Goal: Download file/media

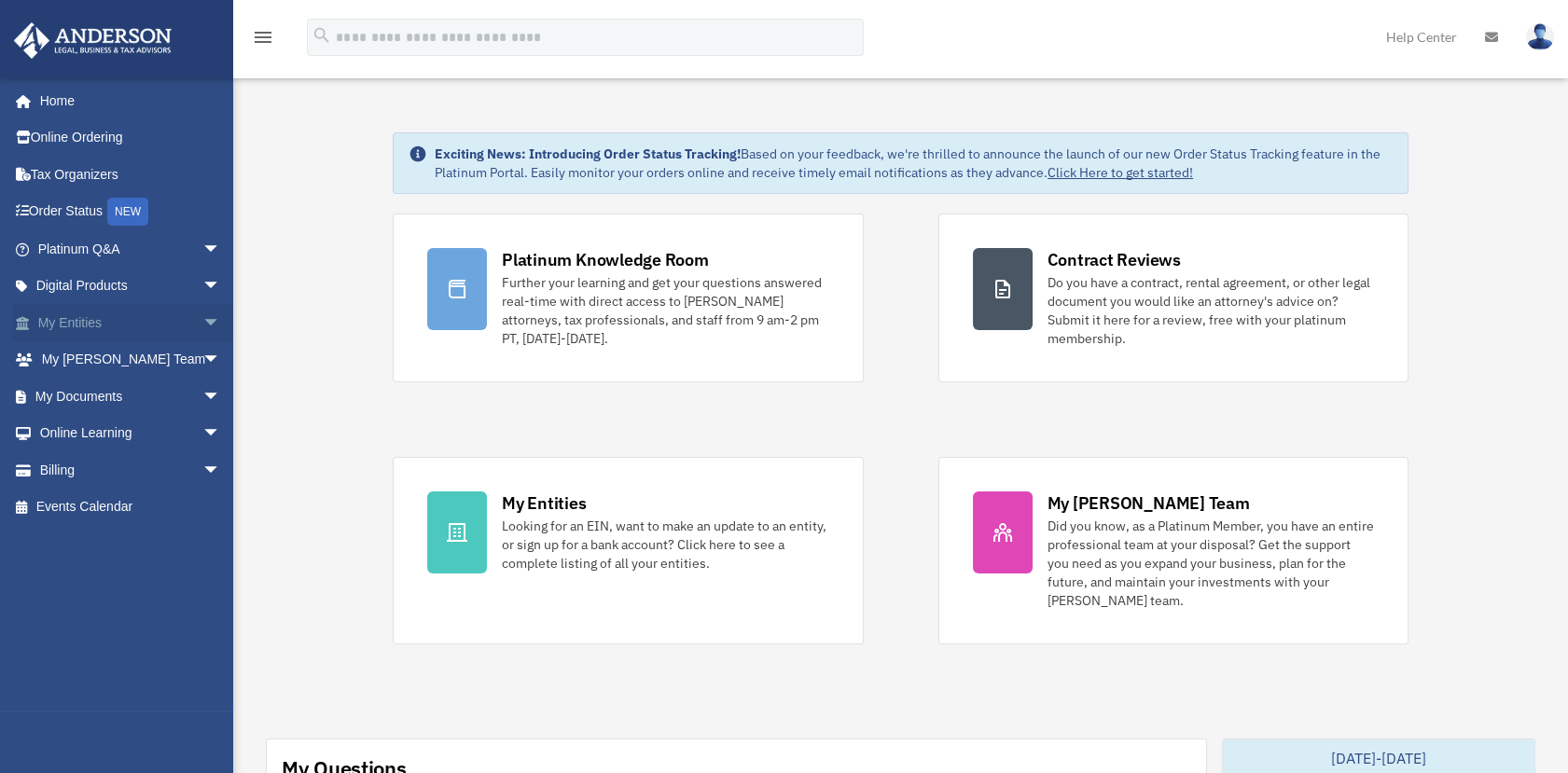
click at [146, 320] on link "My Entities arrow_drop_down" at bounding box center [131, 323] width 236 height 37
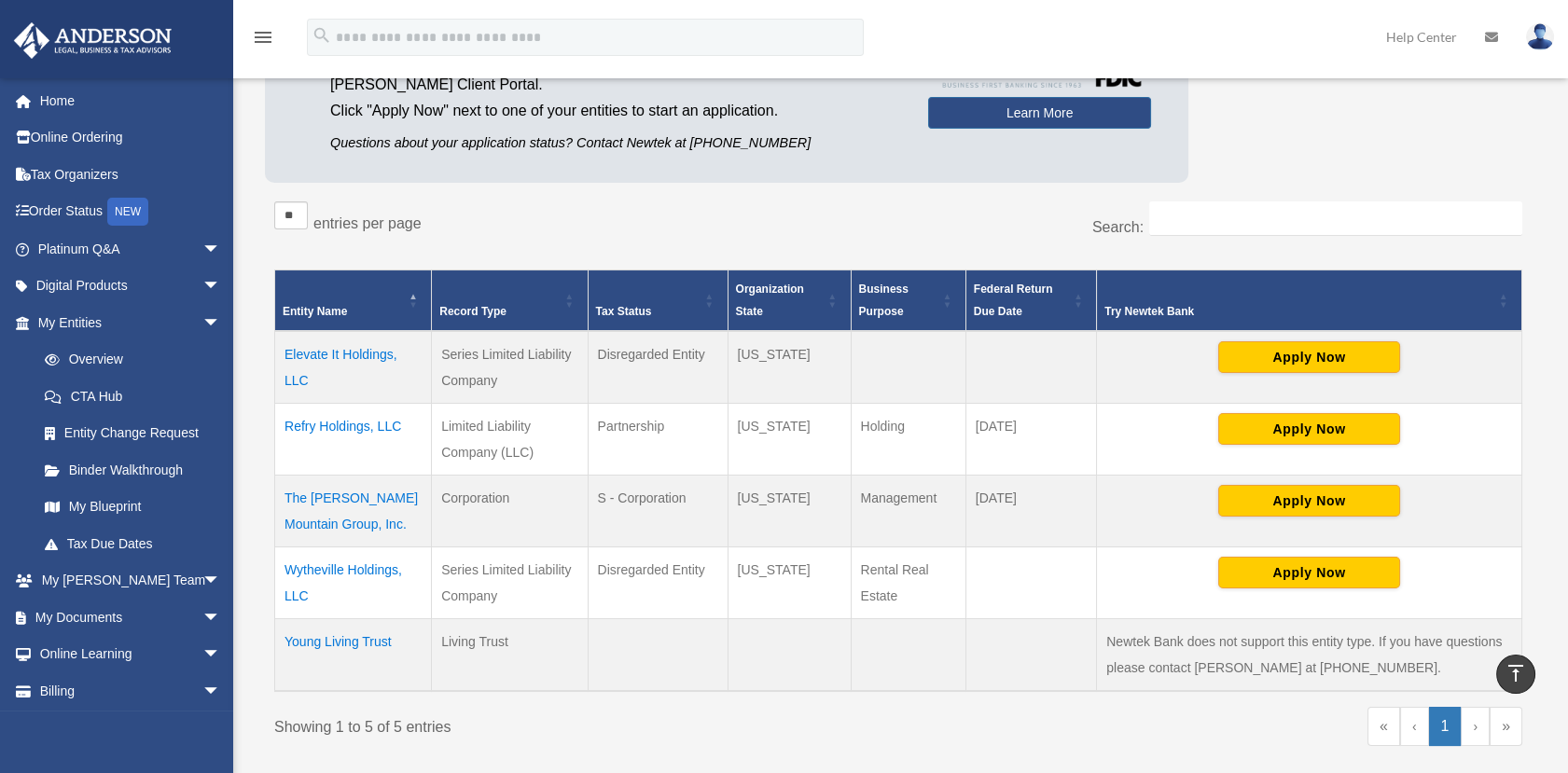
scroll to position [187, 0]
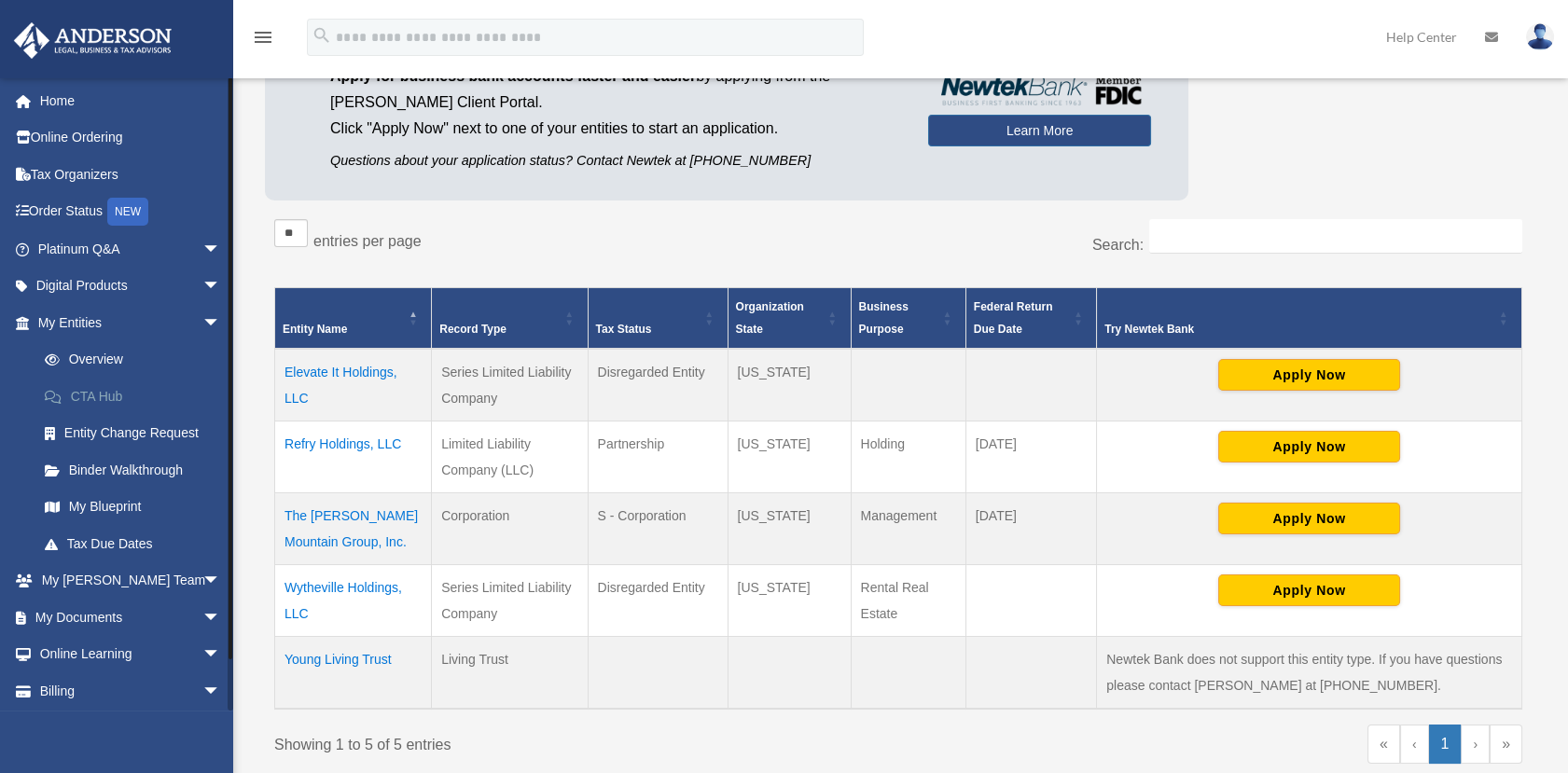
click at [107, 399] on link "CTA Hub" at bounding box center [137, 397] width 223 height 37
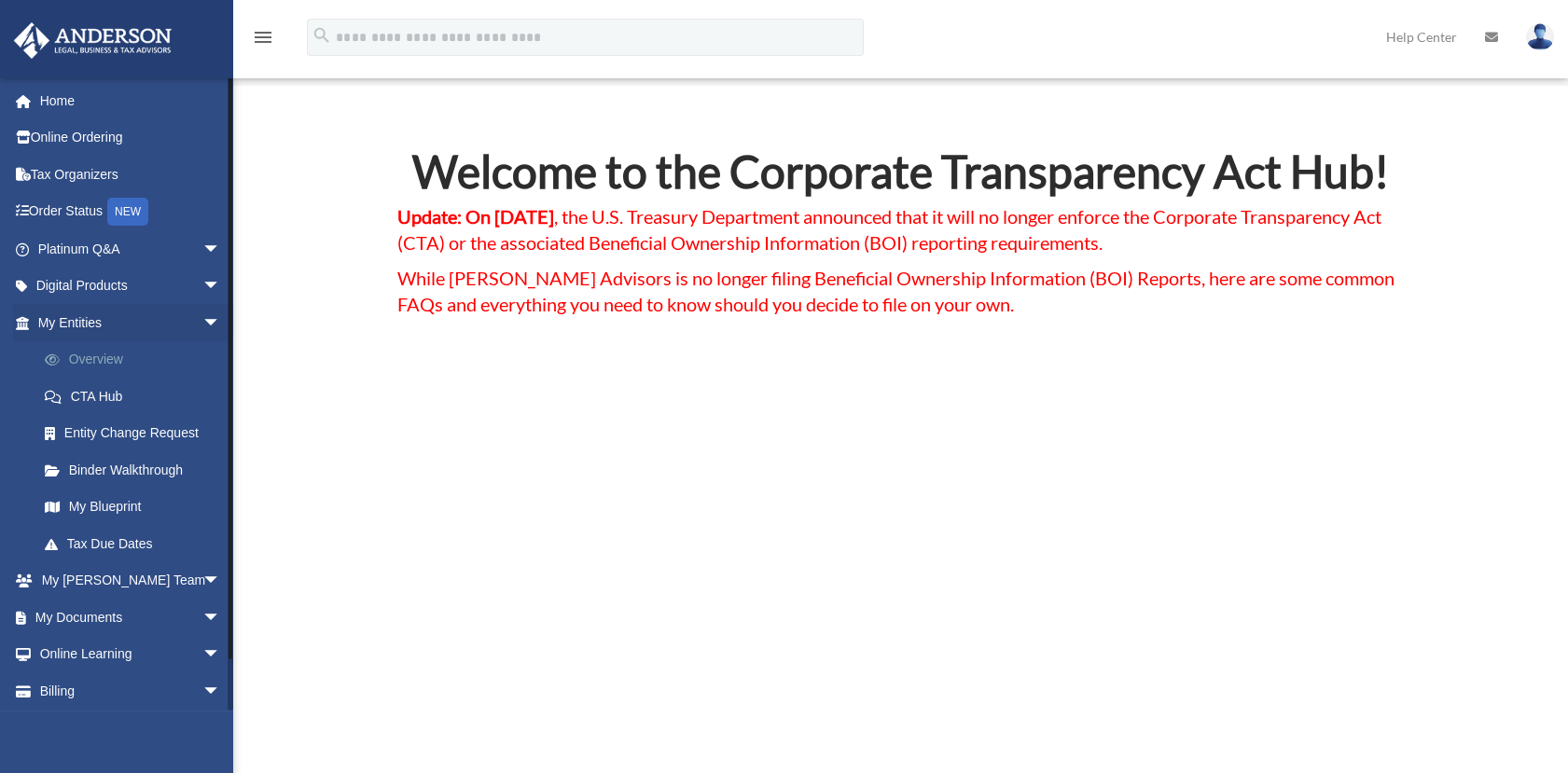
click at [91, 362] on link "Overview" at bounding box center [137, 360] width 223 height 37
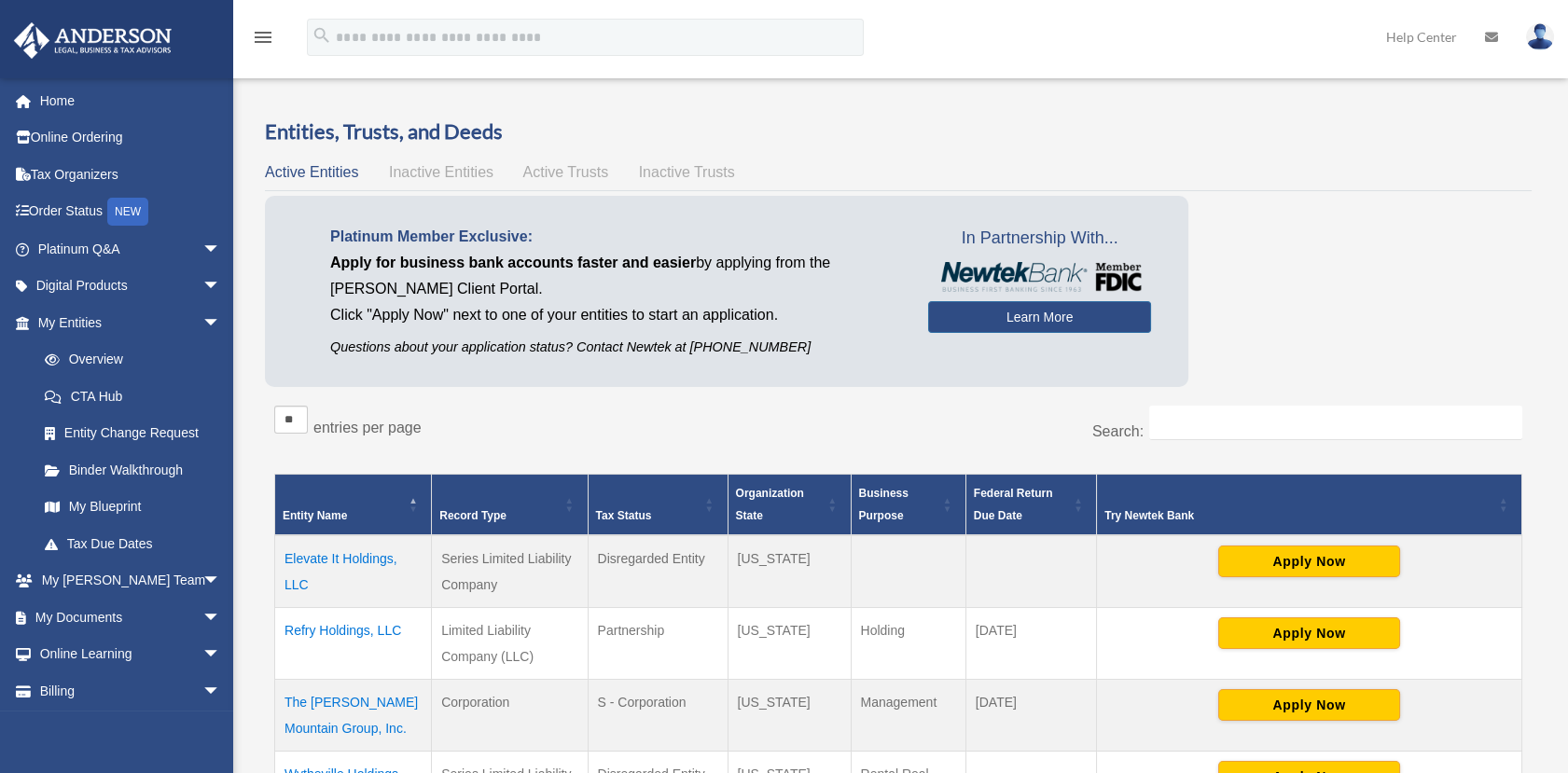
click at [344, 552] on td "Elevate It Holdings, LLC" at bounding box center [353, 572] width 157 height 73
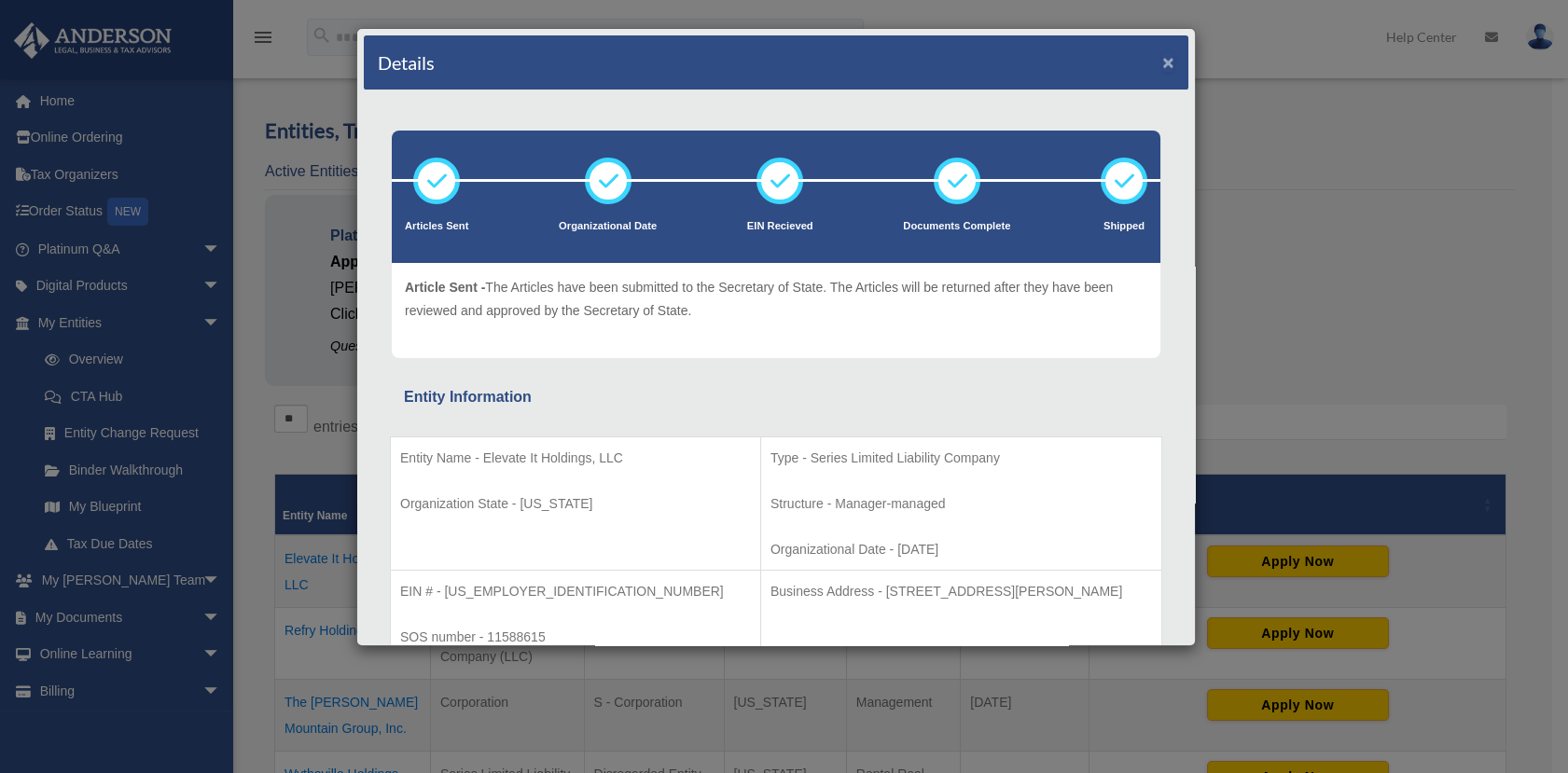
click at [1162, 60] on button "×" at bounding box center [1167, 62] width 12 height 20
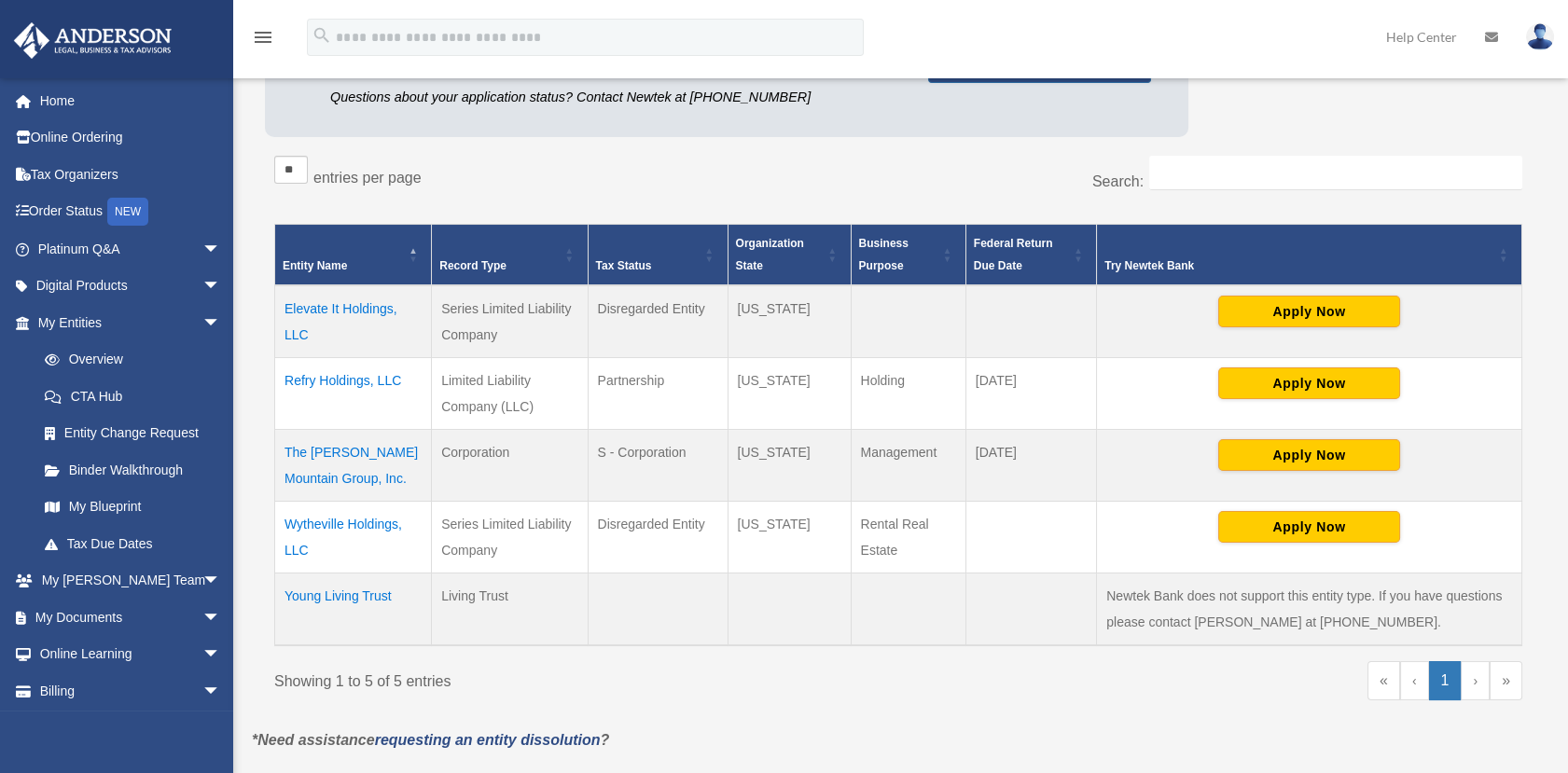
scroll to position [256, 0]
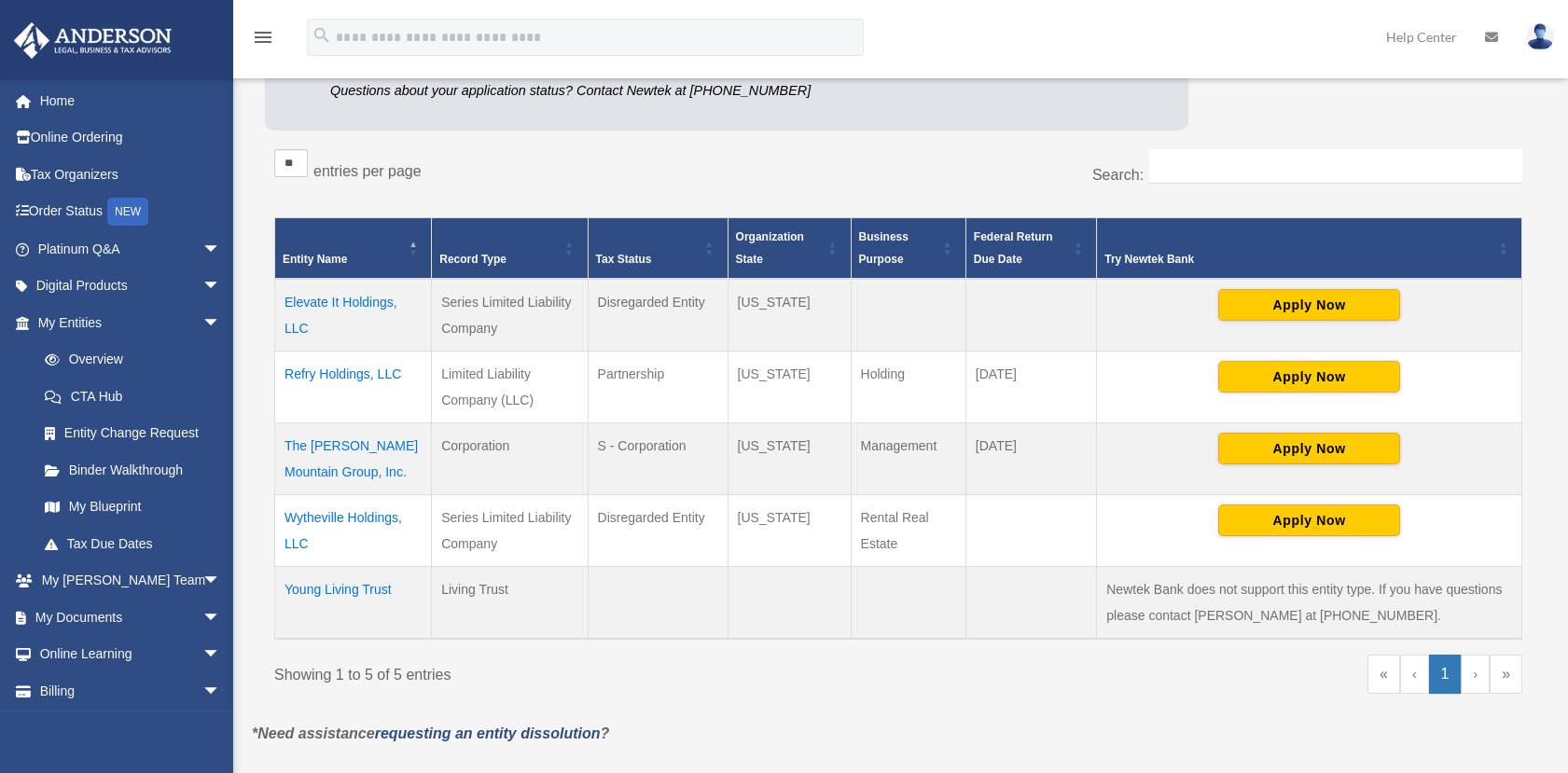
click at [318, 527] on td "Wytheville Holdings, LLC" at bounding box center [353, 530] width 157 height 72
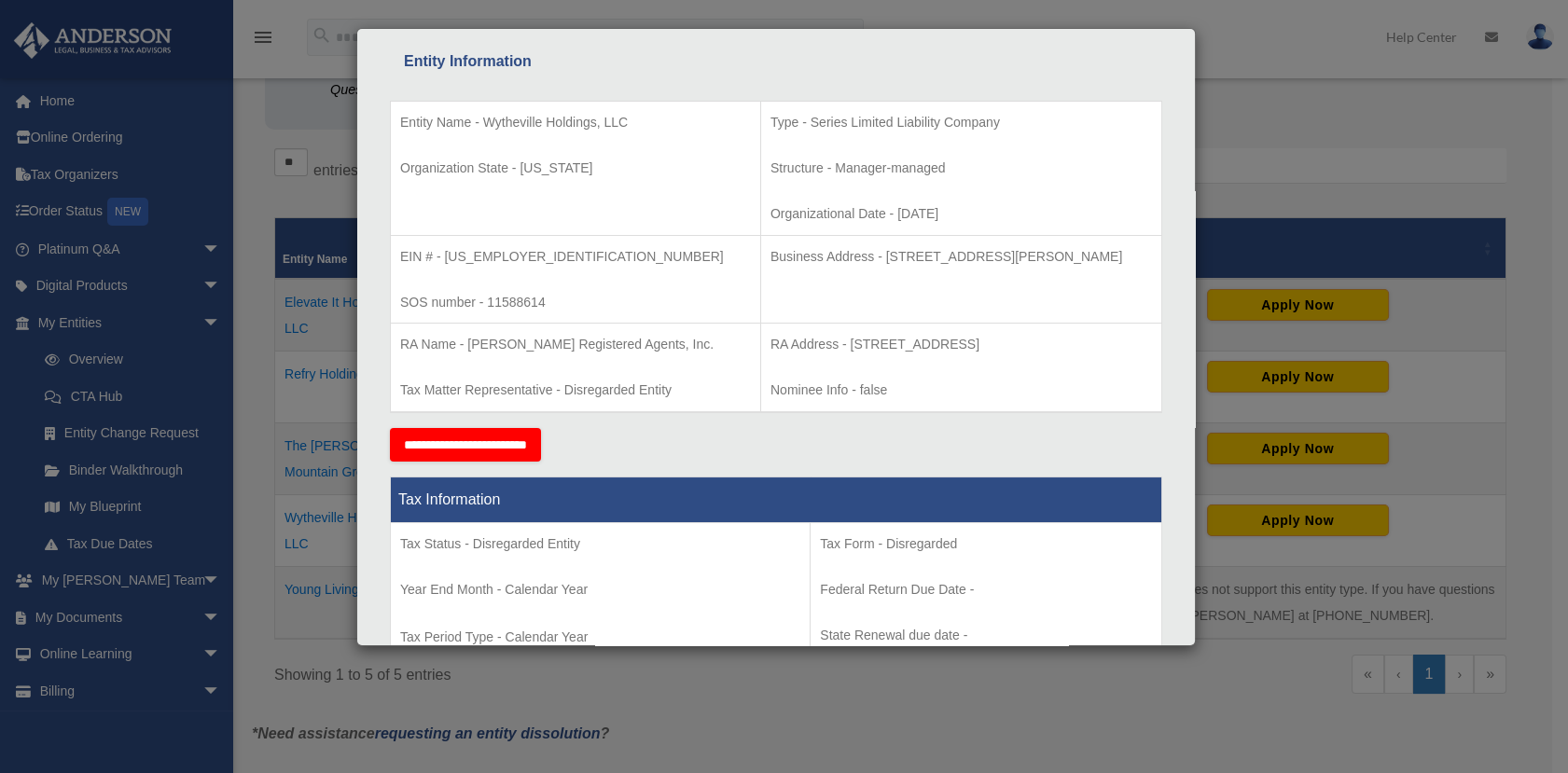
scroll to position [0, 0]
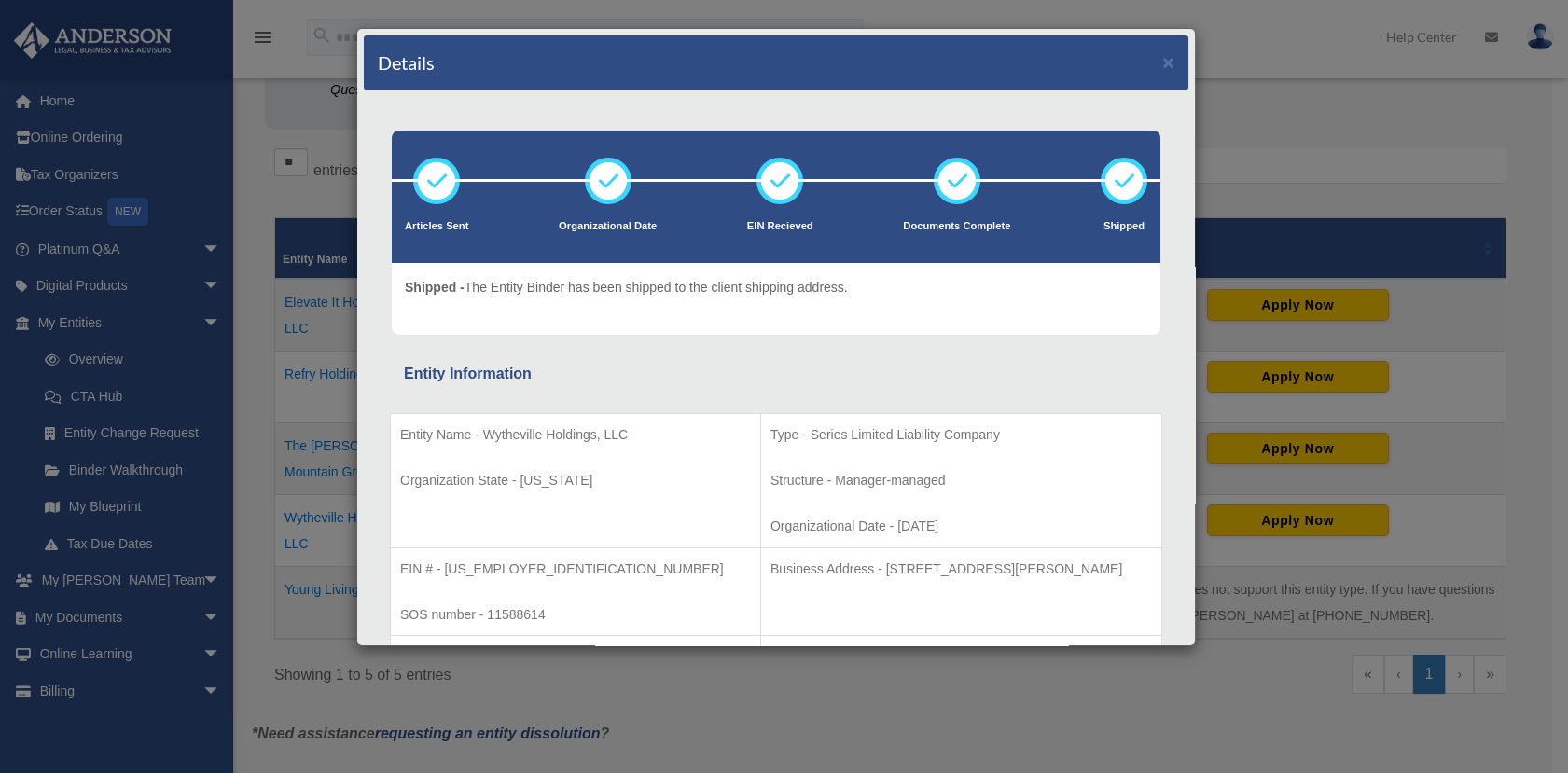
click at [1154, 46] on div "Details ×" at bounding box center [776, 63] width 825 height 55
click at [1162, 53] on button "×" at bounding box center [1167, 62] width 12 height 20
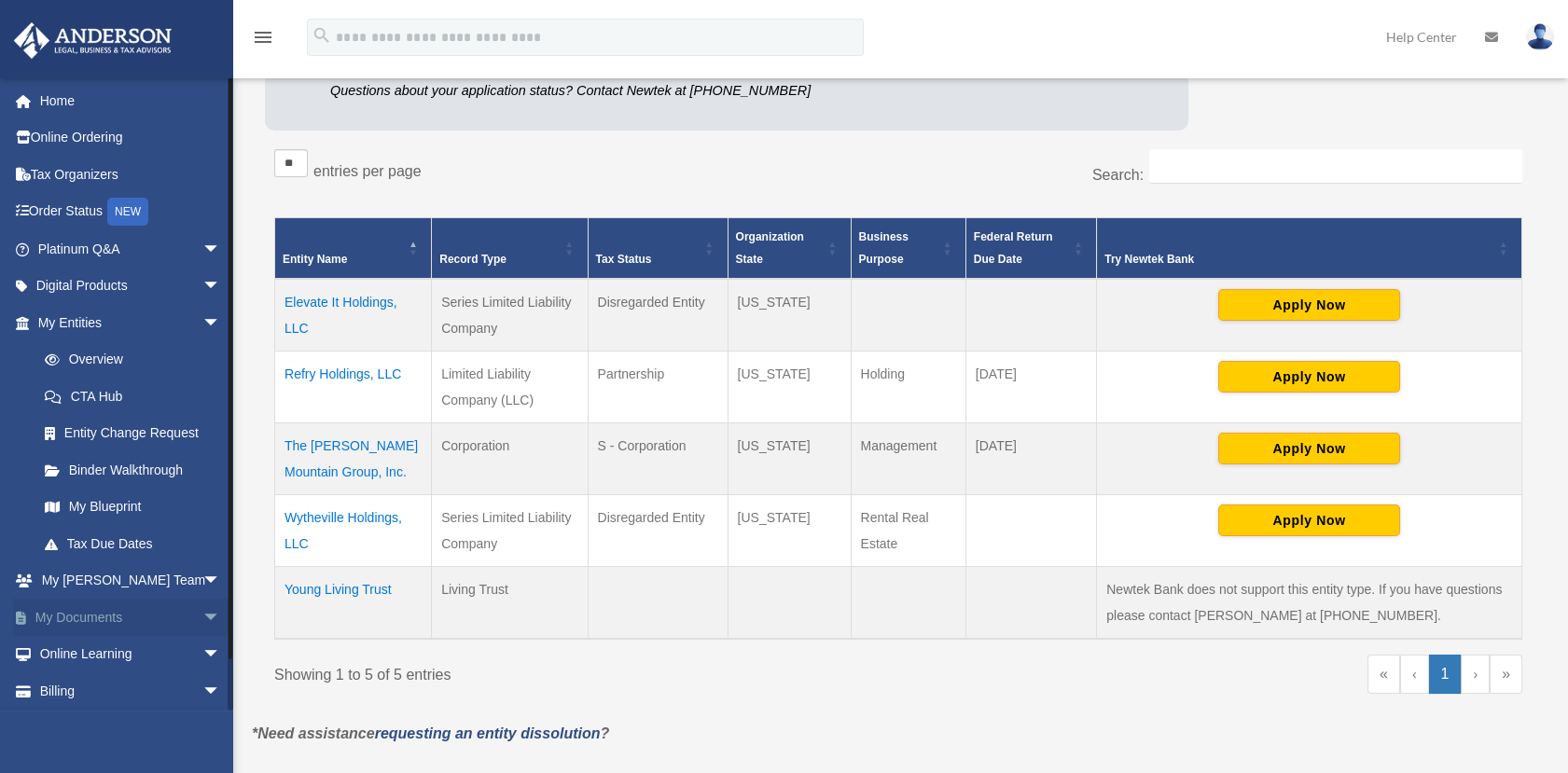
click at [202, 612] on span "arrow_drop_down" at bounding box center [221, 618] width 37 height 38
click at [202, 317] on span "arrow_drop_down" at bounding box center [221, 323] width 37 height 38
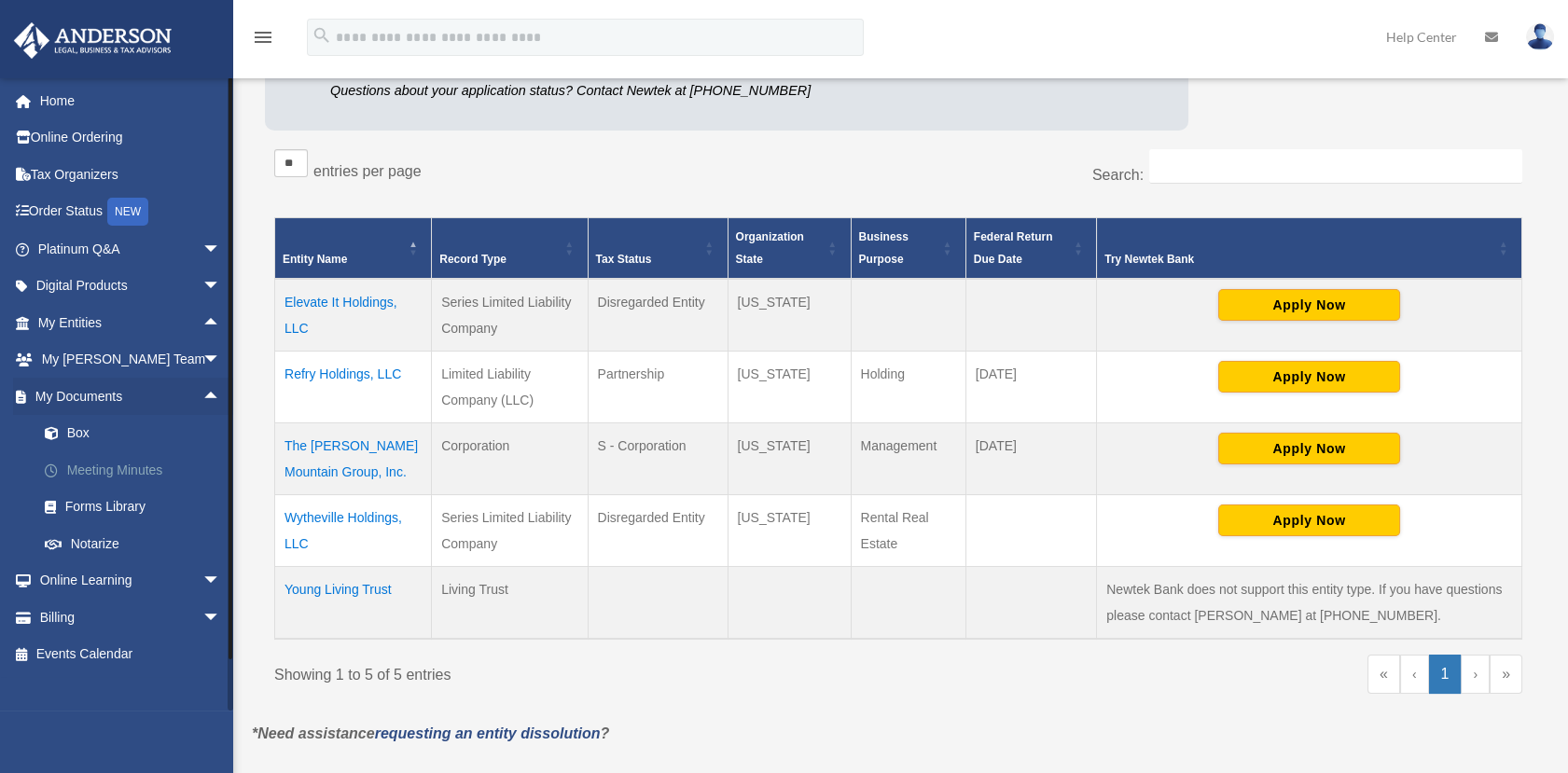
click at [171, 484] on link "Meeting Minutes" at bounding box center [137, 470] width 223 height 37
click at [95, 429] on link "Box" at bounding box center [137, 434] width 223 height 37
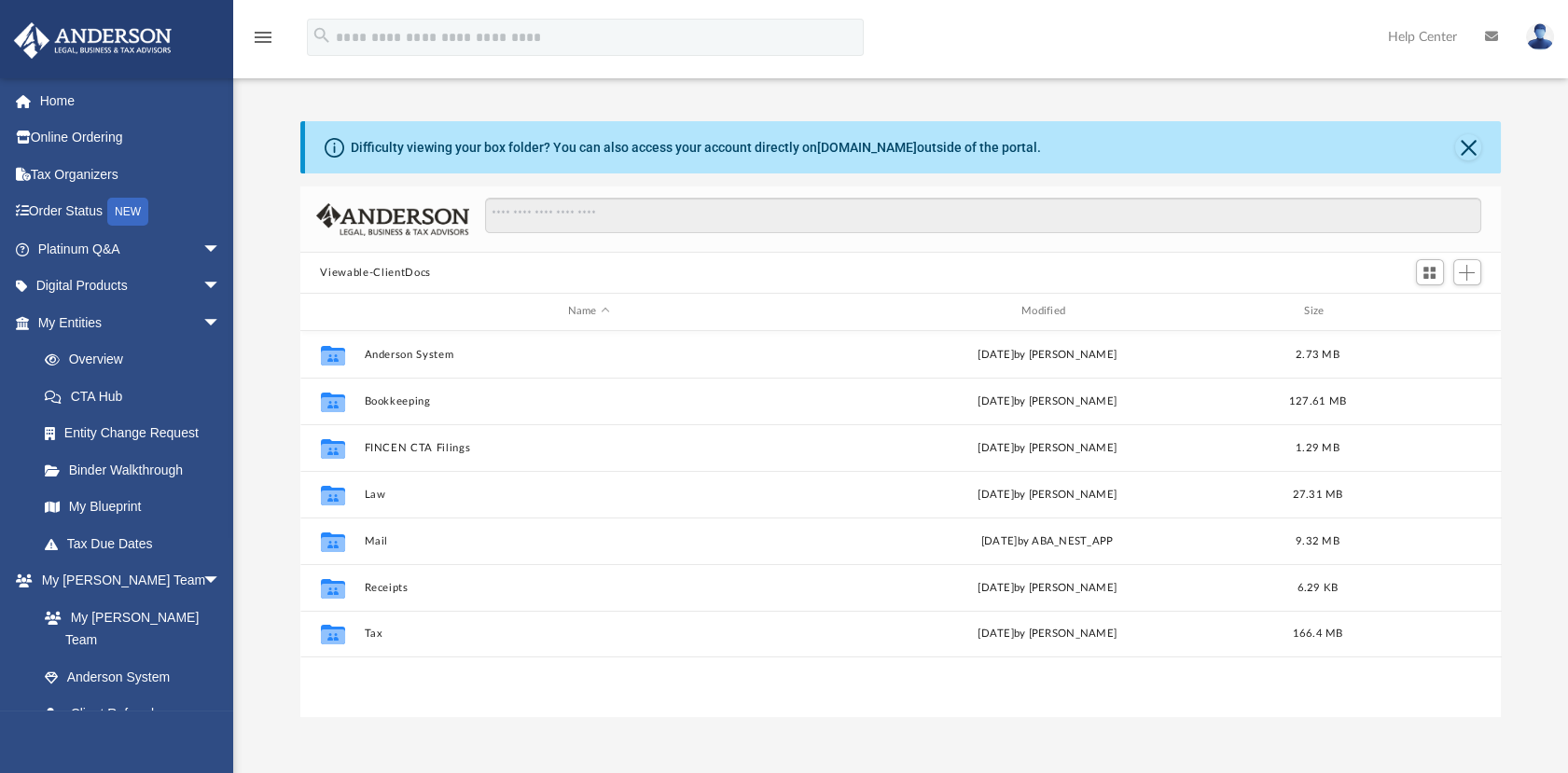
scroll to position [408, 1185]
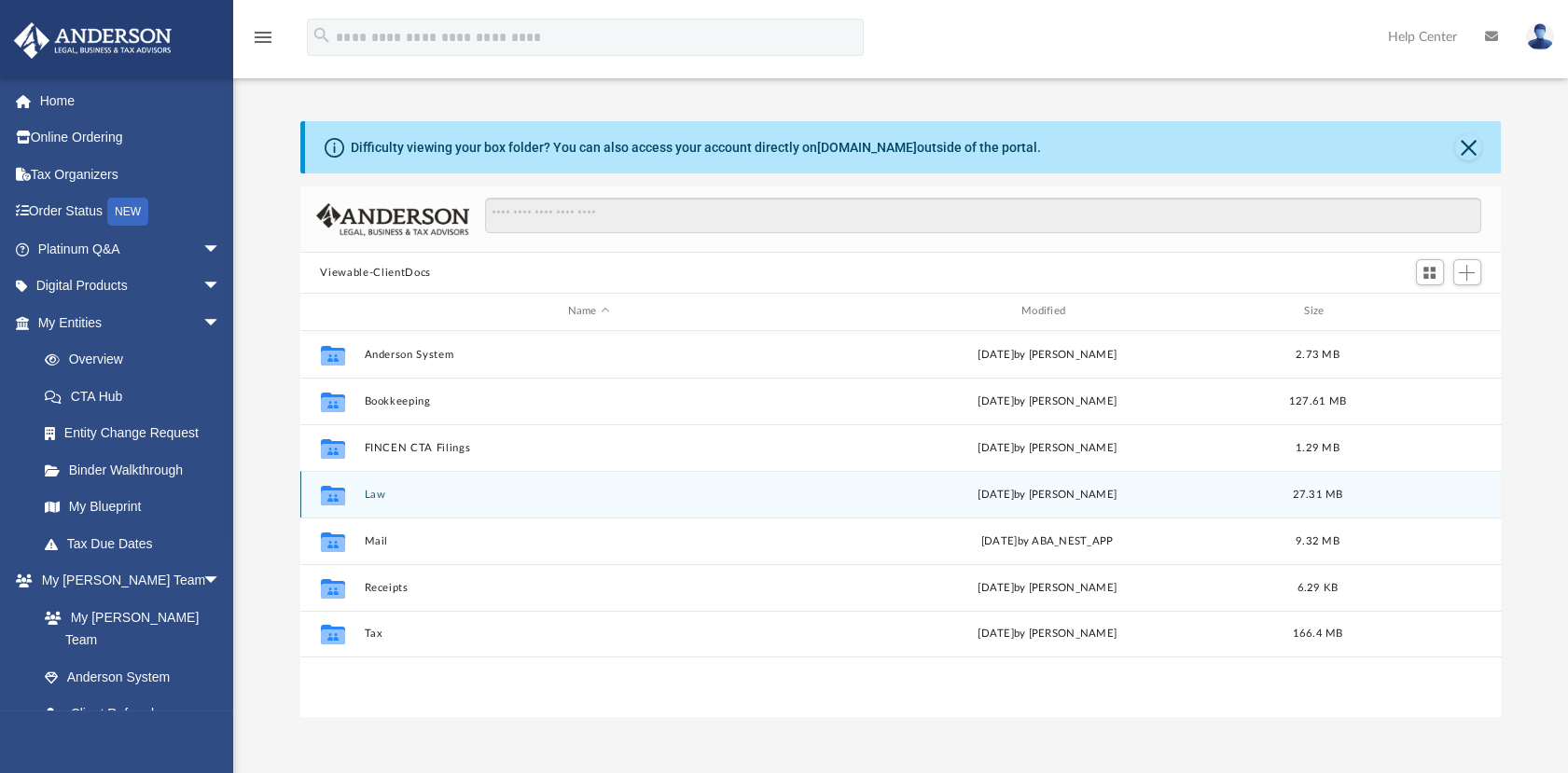
click at [360, 503] on div "Collaborated Folder Law [DATE] by [PERSON_NAME] 27.31 MB" at bounding box center [900, 494] width 1201 height 46
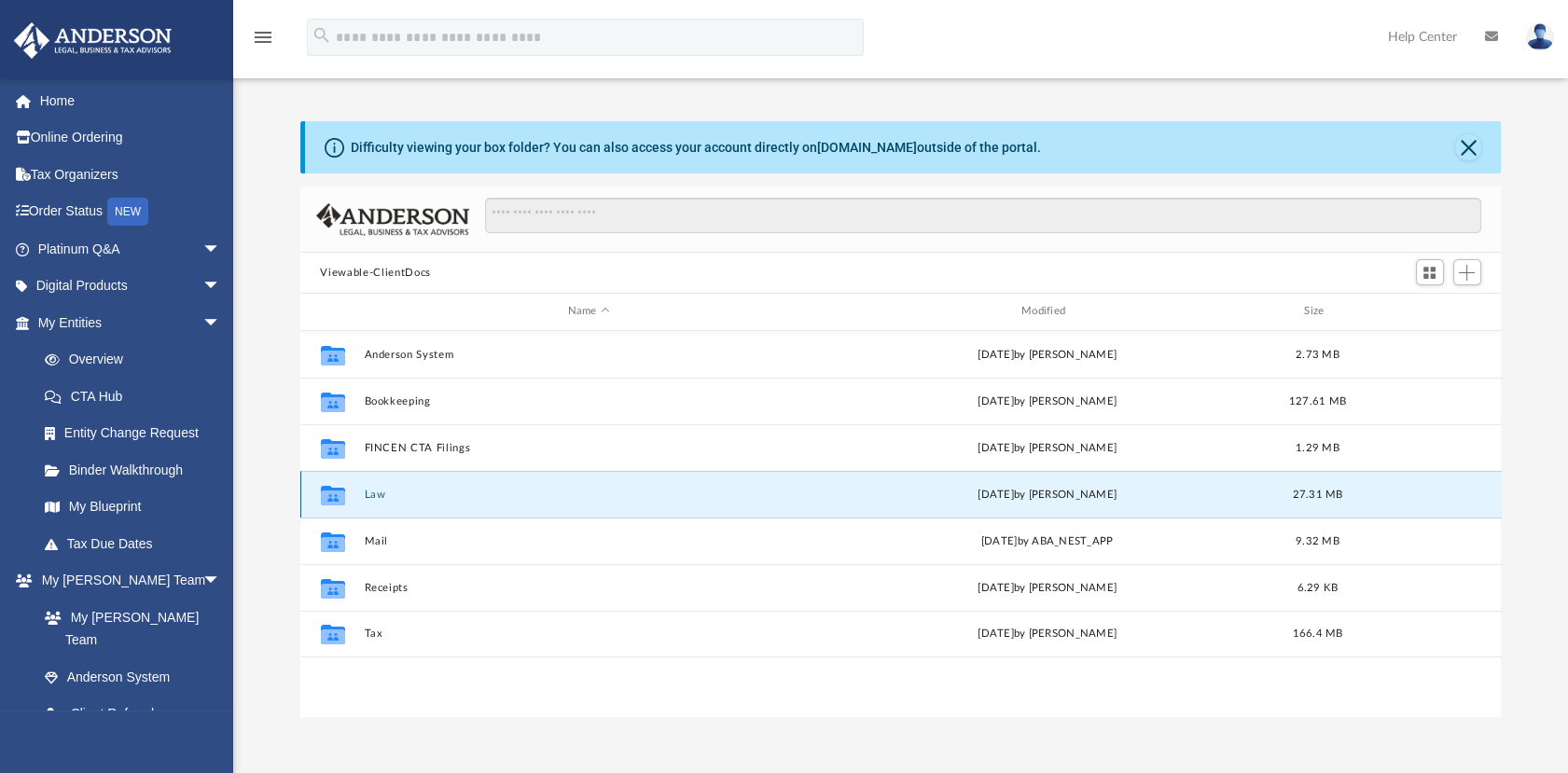
click at [390, 489] on button "Law" at bounding box center [588, 495] width 450 height 12
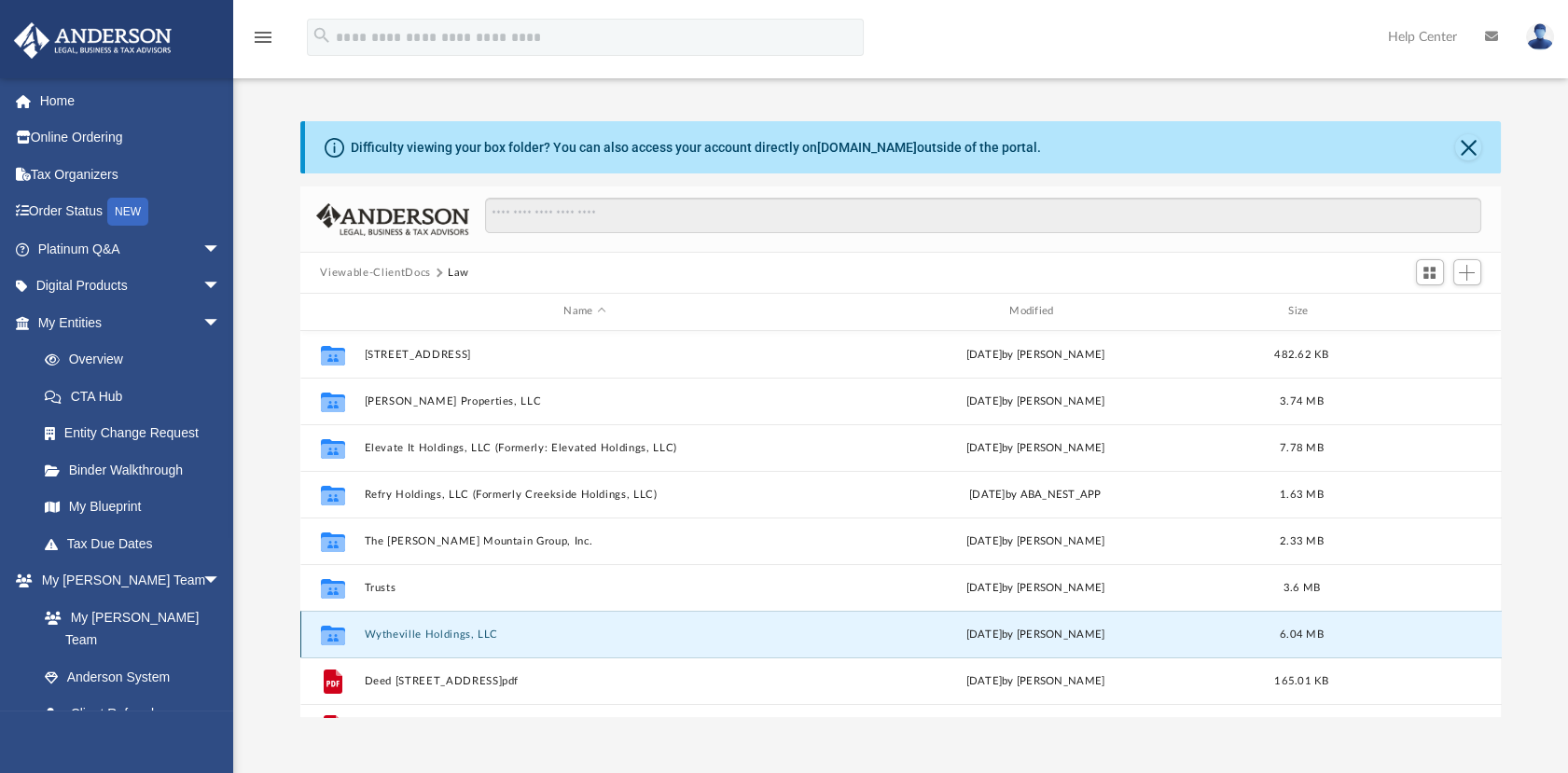
click at [395, 639] on button "Wytheville Holdings, LLC" at bounding box center [584, 635] width 442 height 12
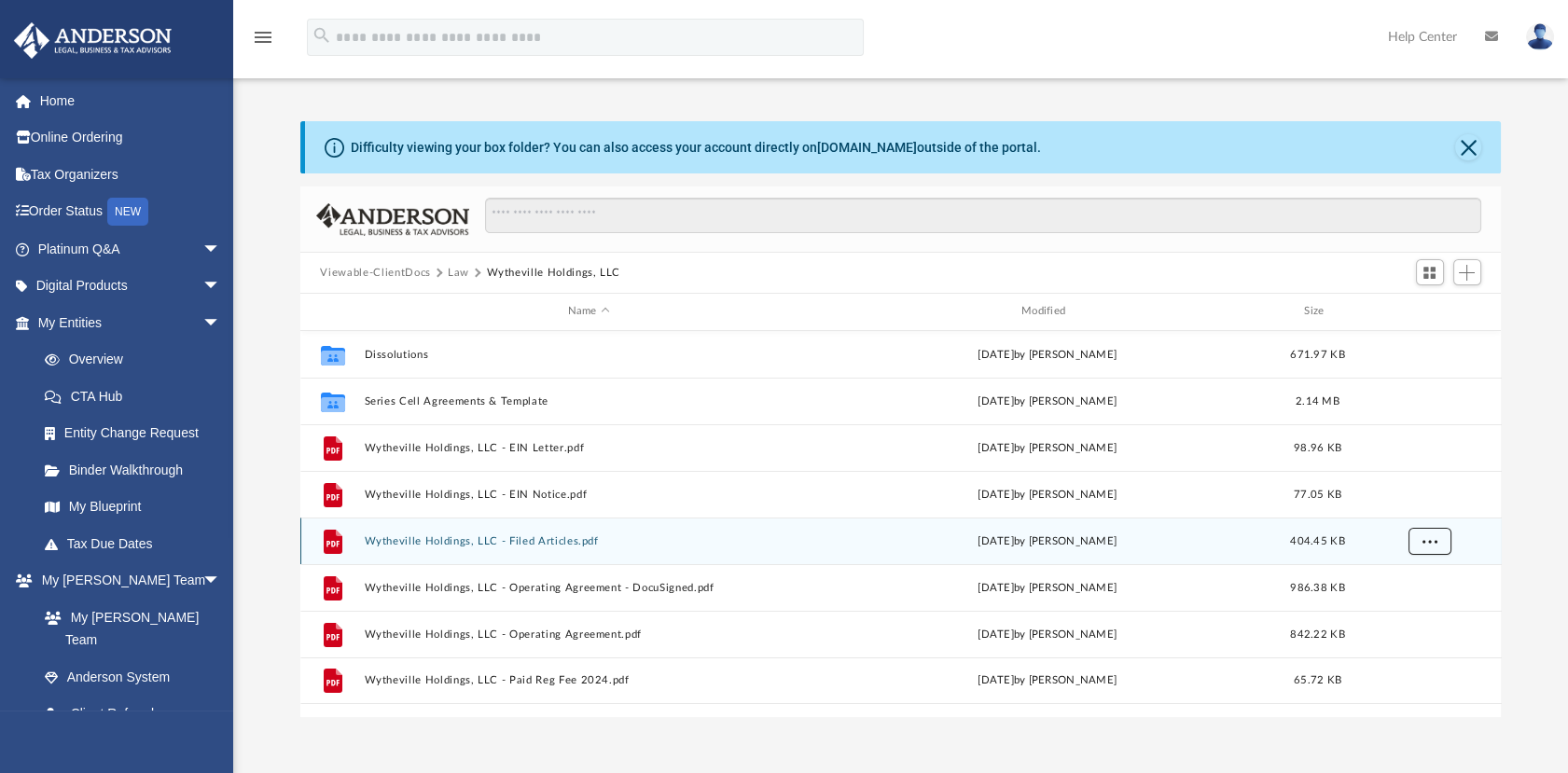
click at [1423, 537] on span "More options" at bounding box center [1428, 540] width 15 height 10
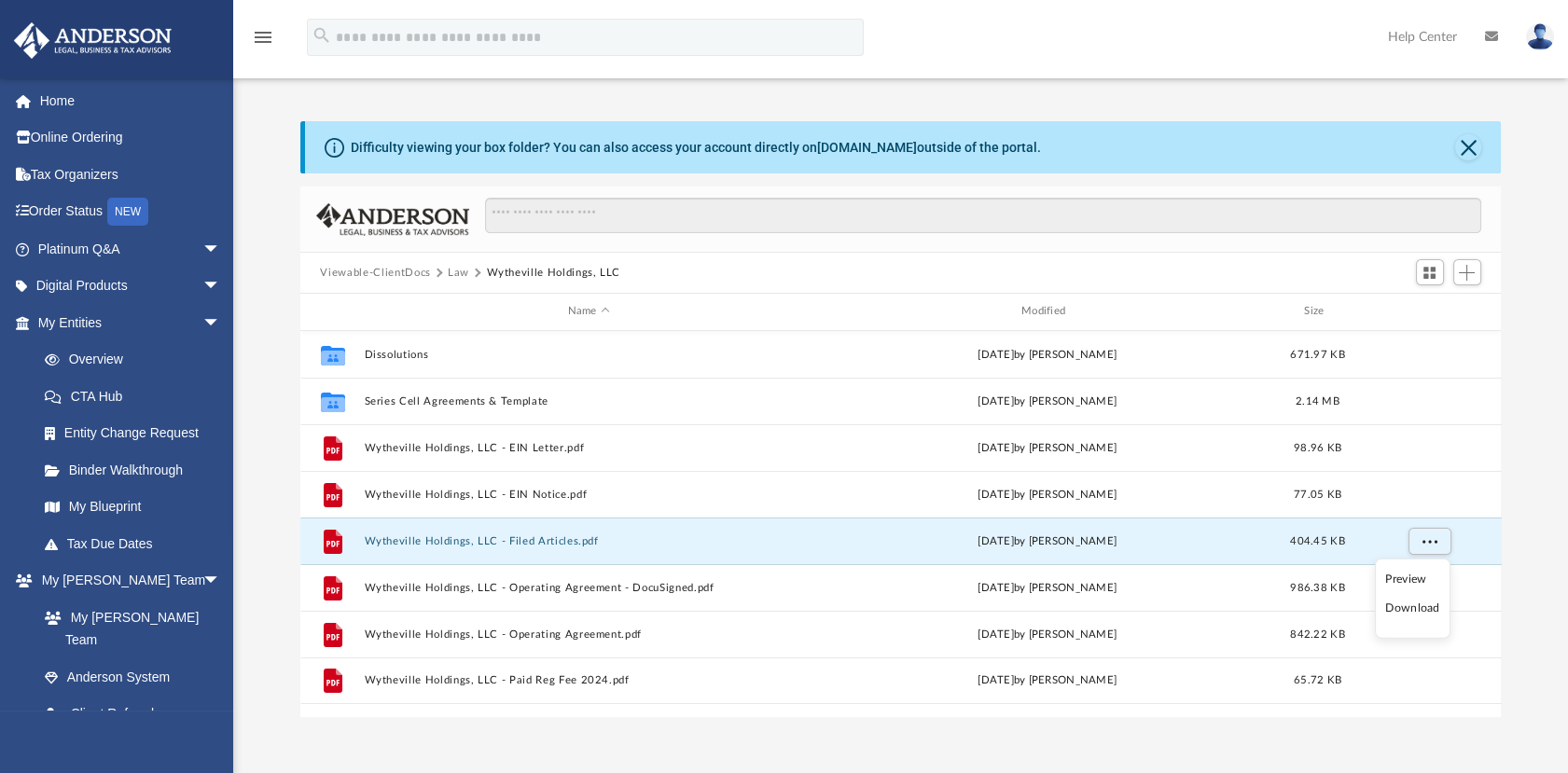
click at [1411, 611] on li "Download" at bounding box center [1411, 609] width 54 height 20
click at [1566, 221] on div "Difficulty viewing your box folder? You can also access your account directly o…" at bounding box center [899, 418] width 1334 height 596
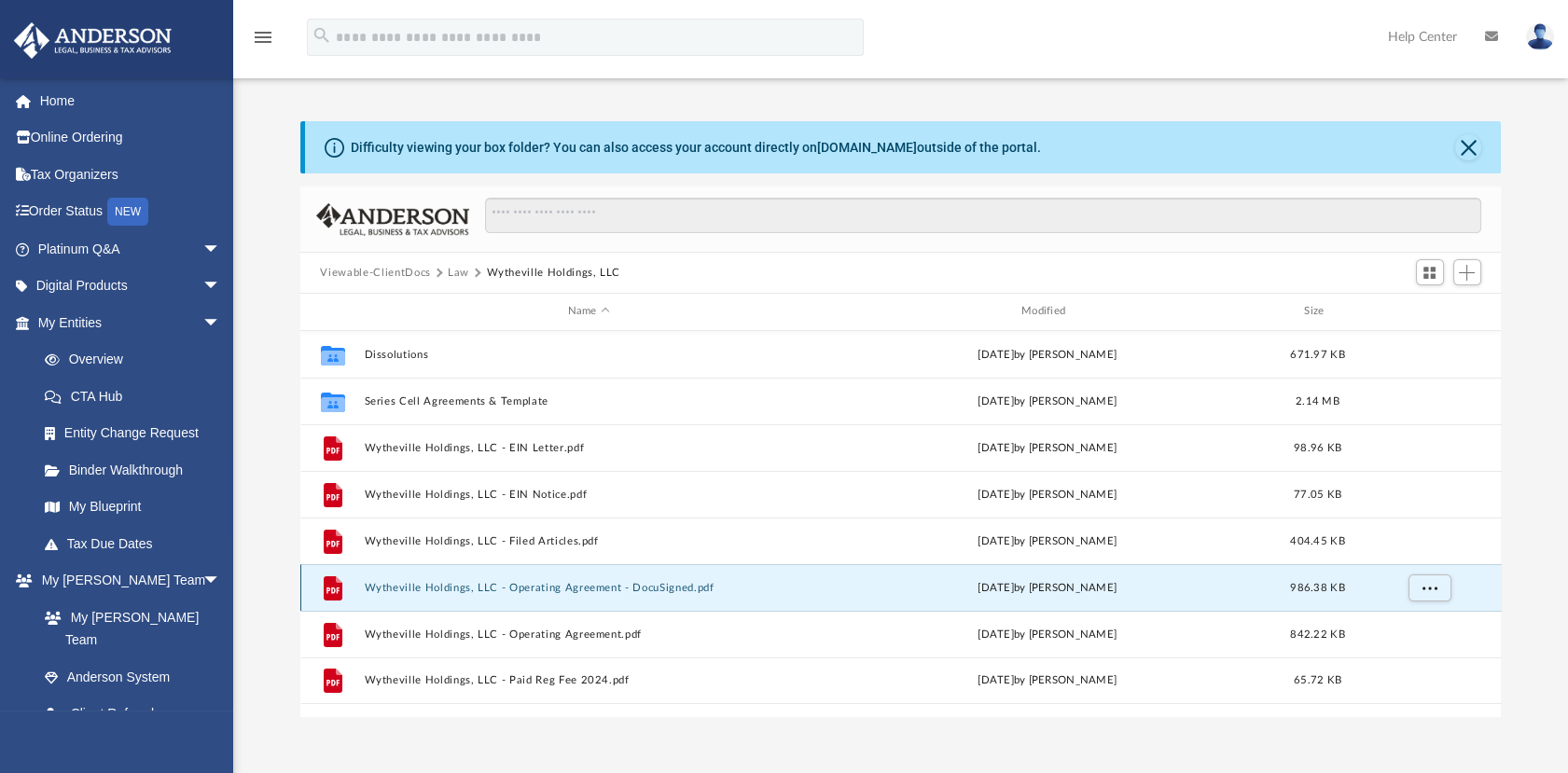
click at [662, 588] on button "Wytheville Holdings, LLC - Operating Agreement - DocuSigned.pdf" at bounding box center [588, 588] width 450 height 12
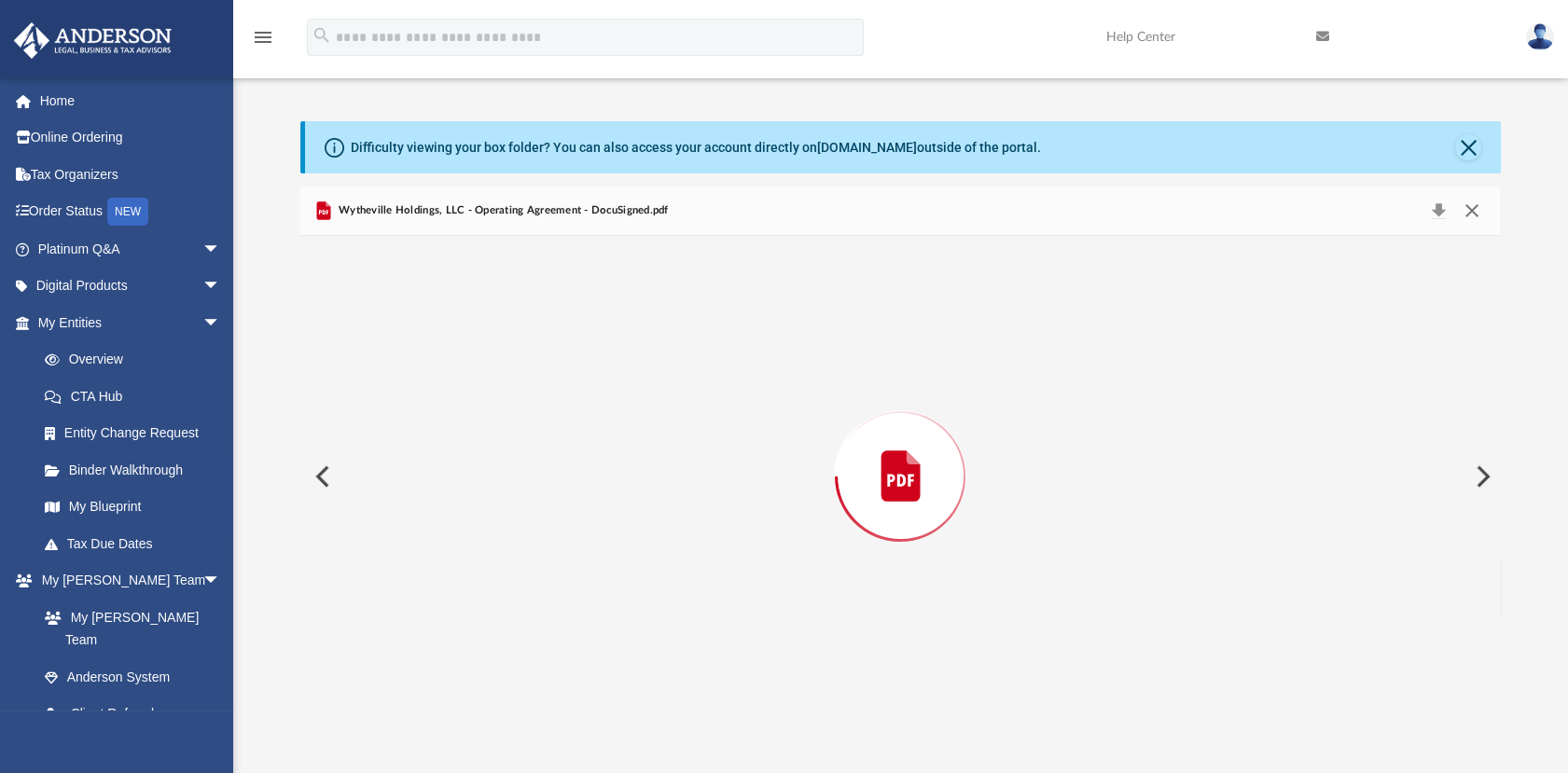
click at [1468, 215] on button "Close" at bounding box center [1472, 210] width 33 height 27
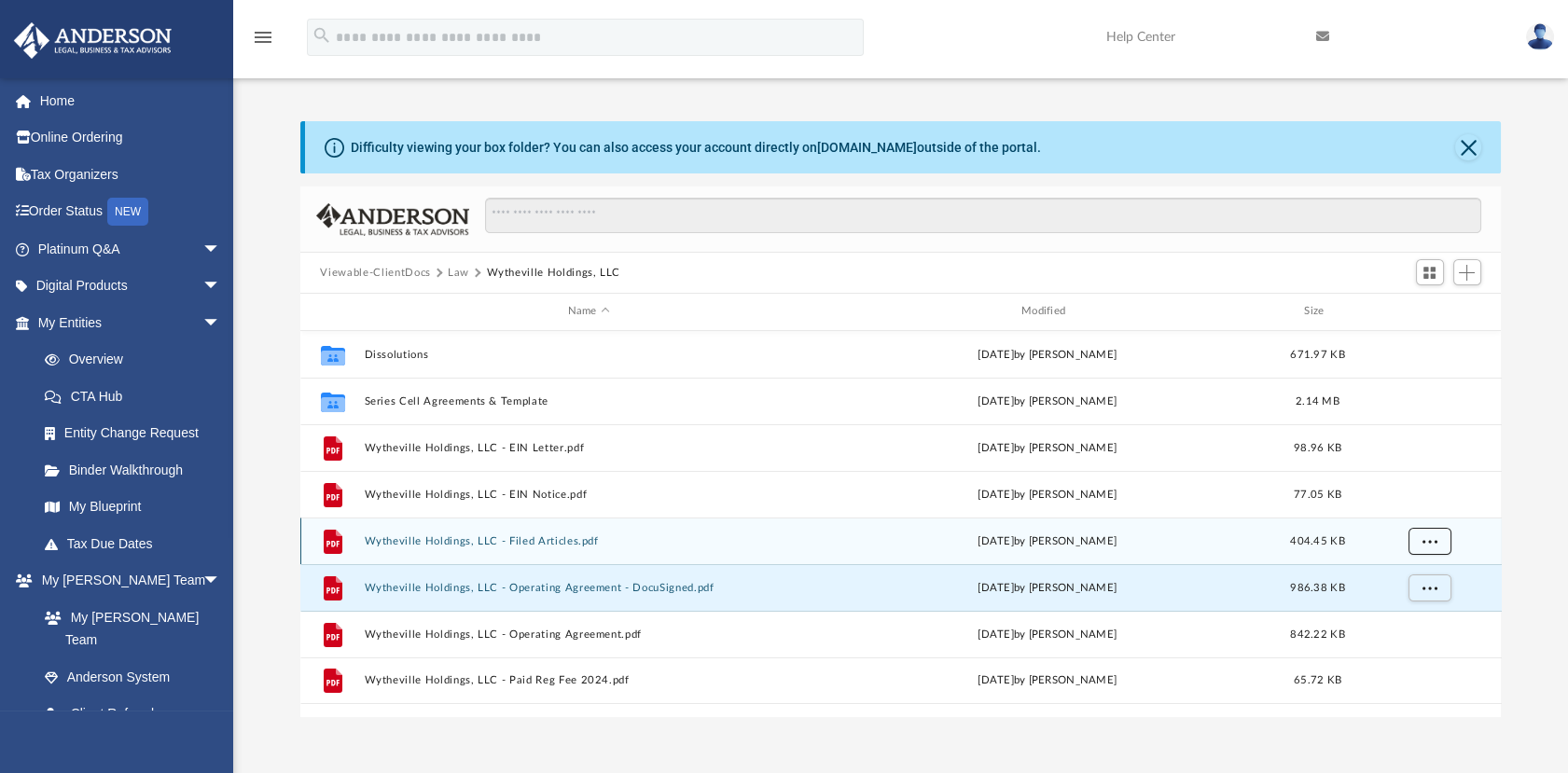
click at [1417, 535] on button "More options" at bounding box center [1429, 541] width 43 height 28
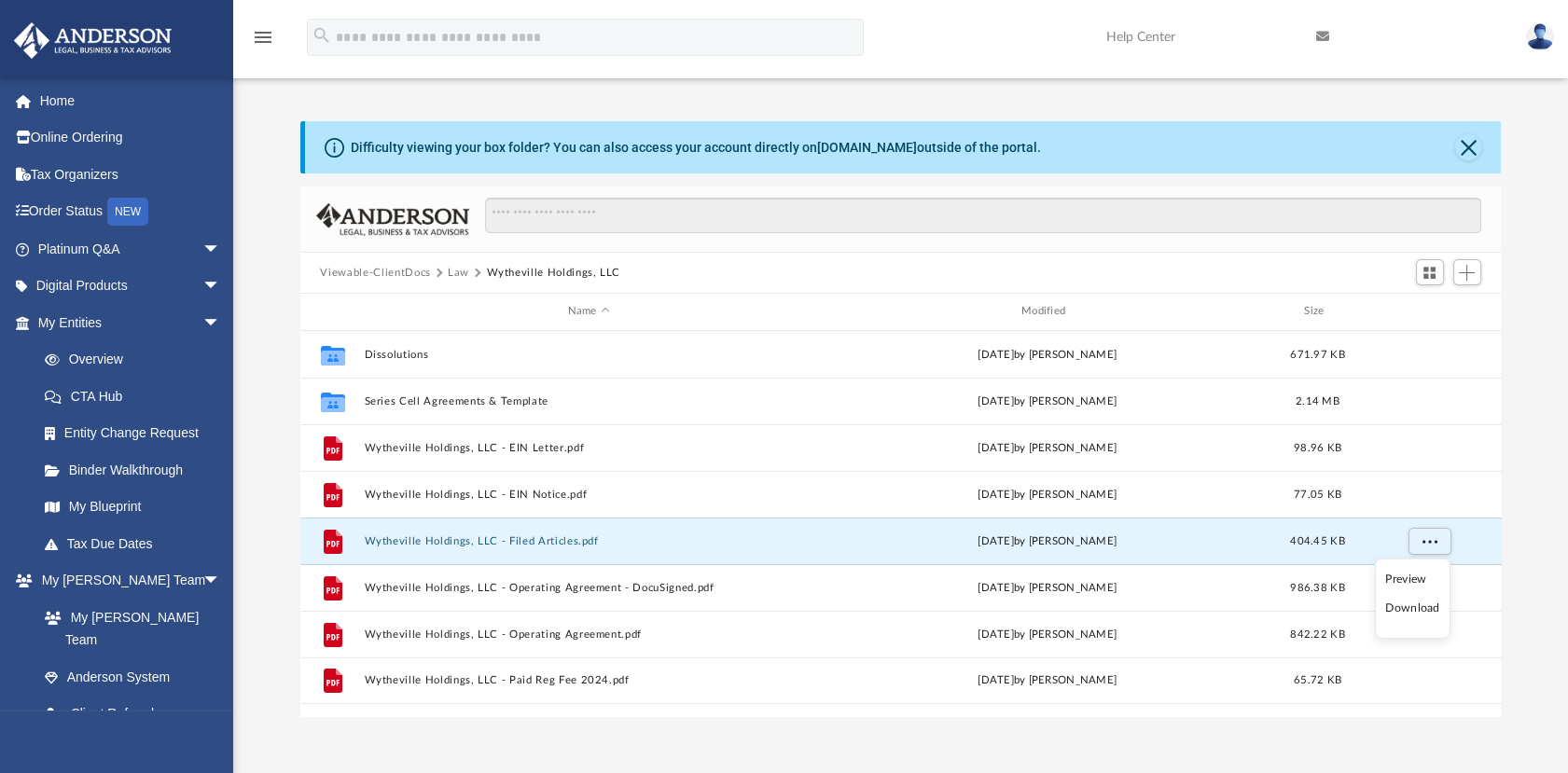
click at [1517, 592] on div "Difficulty viewing your box folder? You can also access your account directly o…" at bounding box center [899, 418] width 1334 height 596
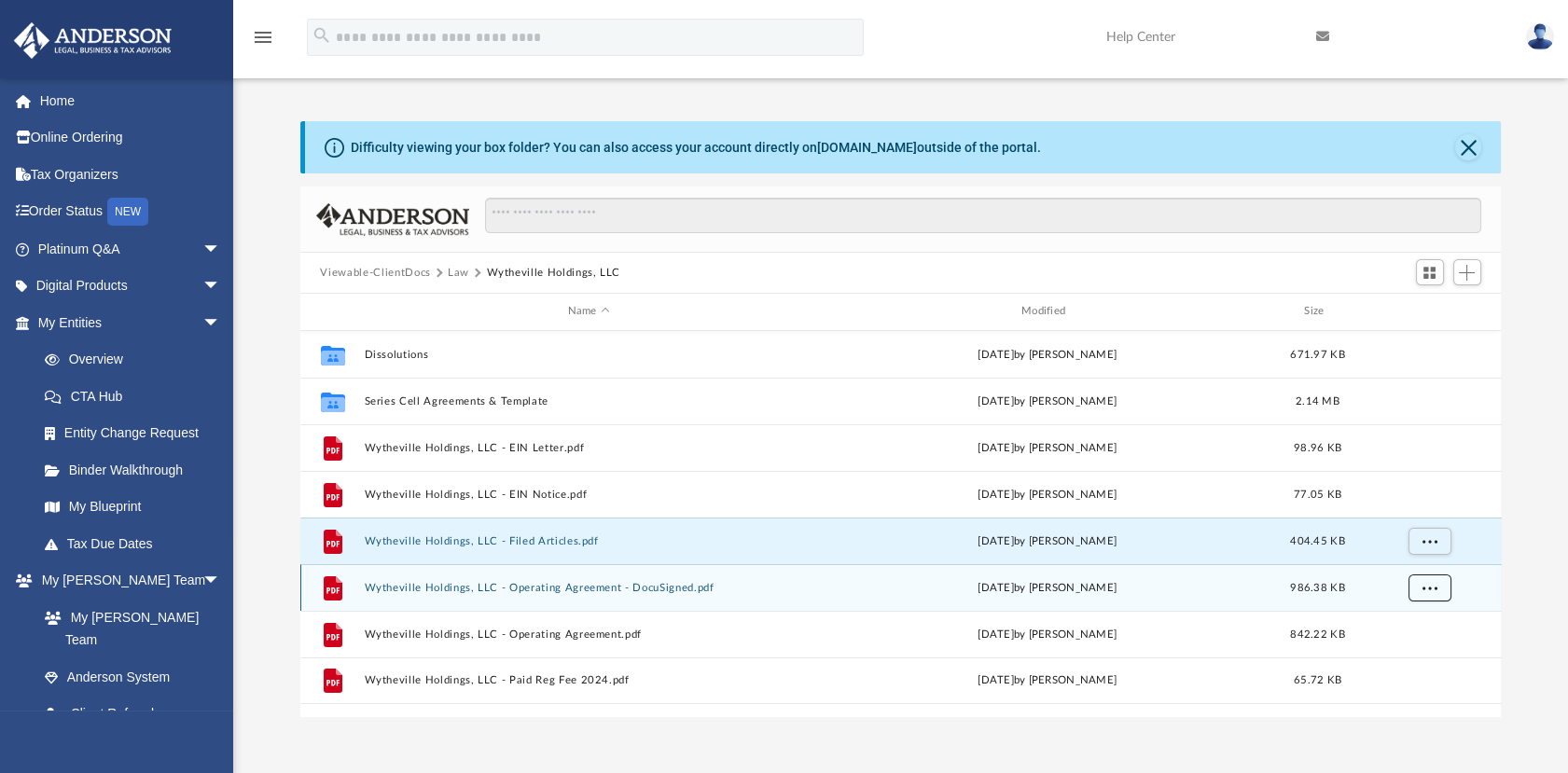
click at [1438, 593] on button "More options" at bounding box center [1429, 587] width 43 height 28
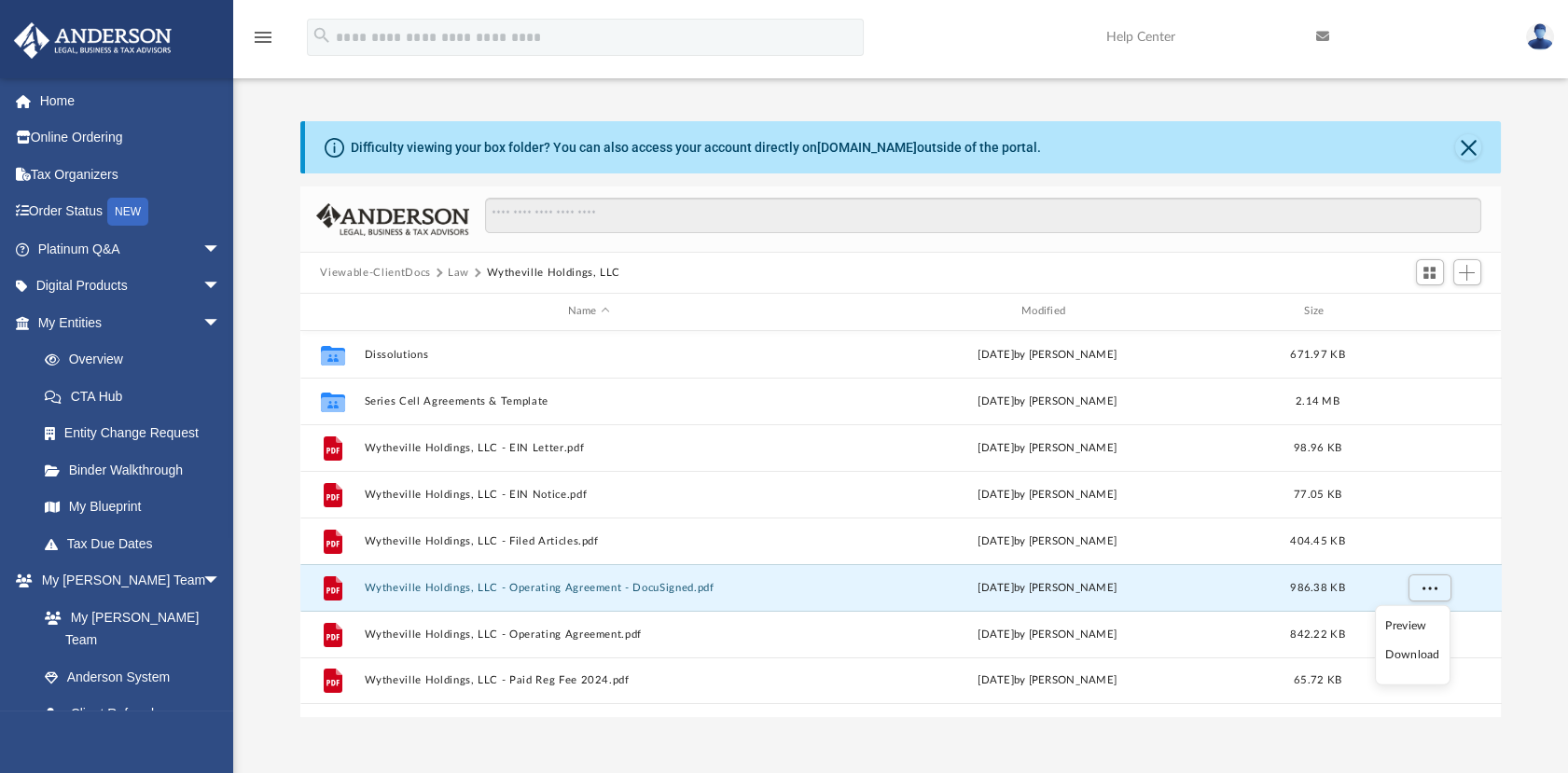
click at [1411, 657] on li "Download" at bounding box center [1411, 655] width 54 height 20
click at [1453, 586] on div "grid" at bounding box center [1428, 587] width 131 height 35
click at [1493, 92] on div "Difficulty viewing your box folder? You can also access your account directly o…" at bounding box center [899, 400] width 1334 height 635
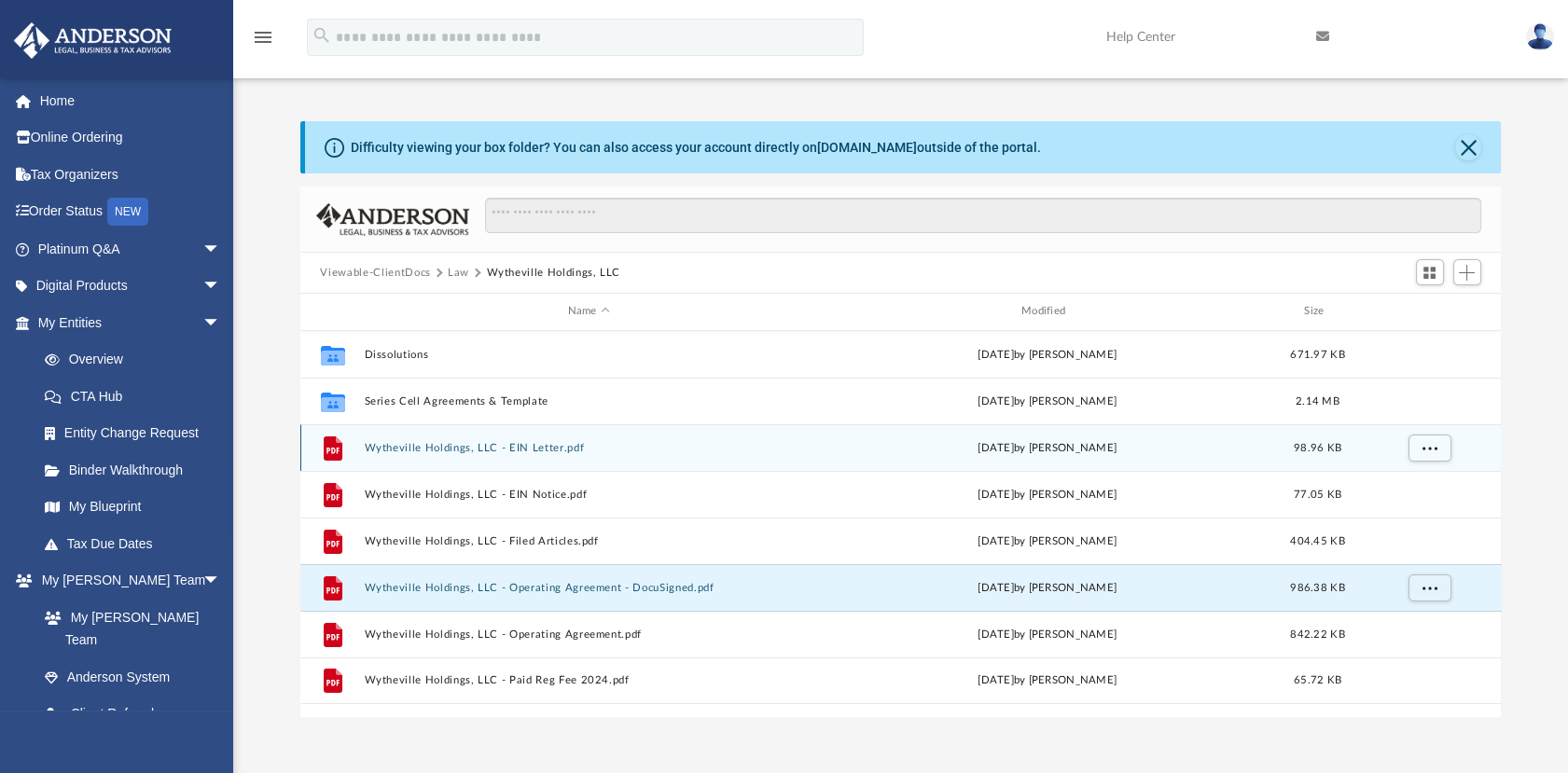
click at [450, 438] on div "File Wytheville Holdings, LLC - EIN Letter.pdf [DATE] by [PERSON_NAME] 98.96 KB" at bounding box center [900, 447] width 1201 height 46
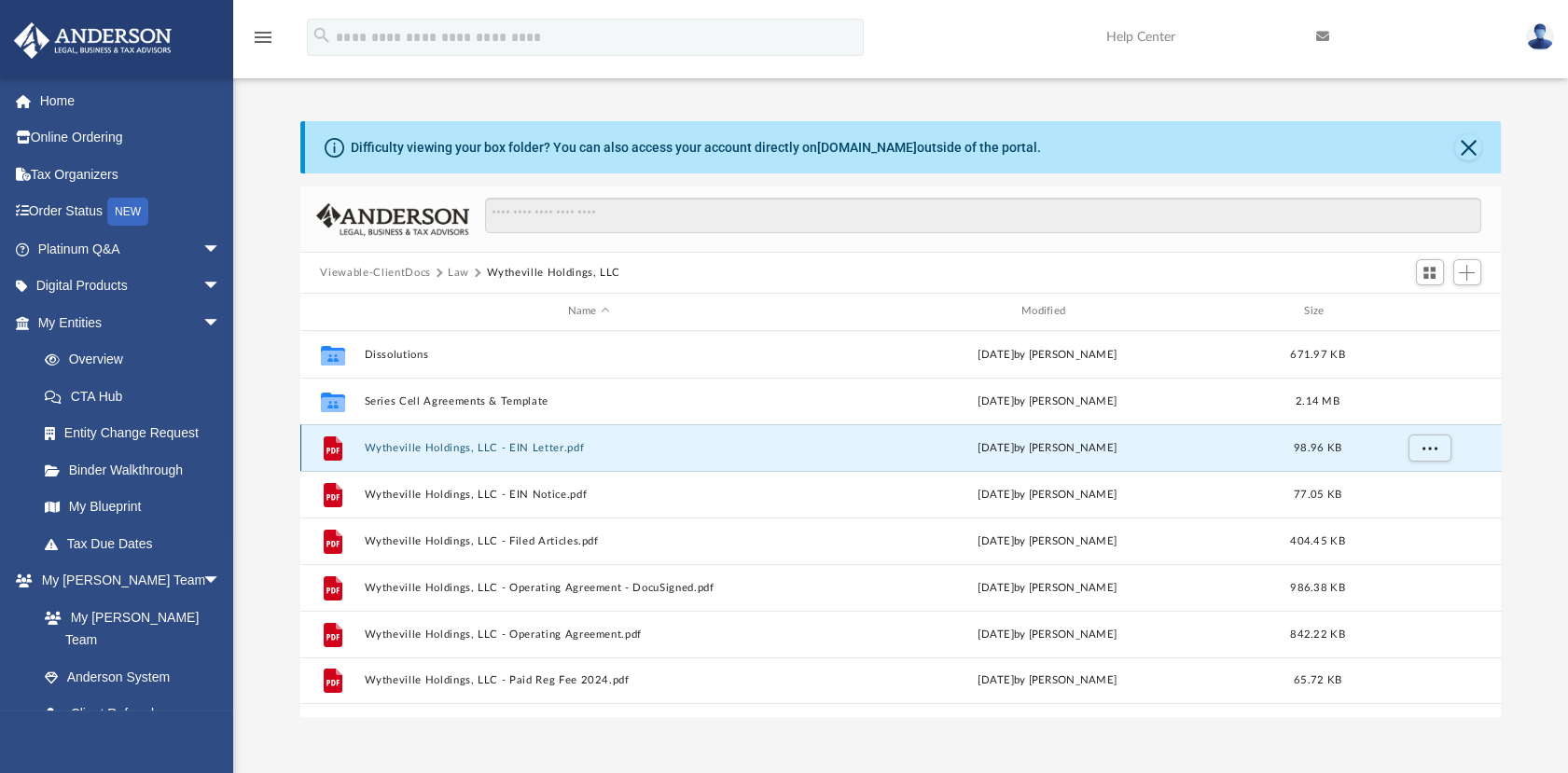
click at [454, 451] on button "Wytheville Holdings, LLC - EIN Letter.pdf" at bounding box center [588, 448] width 450 height 12
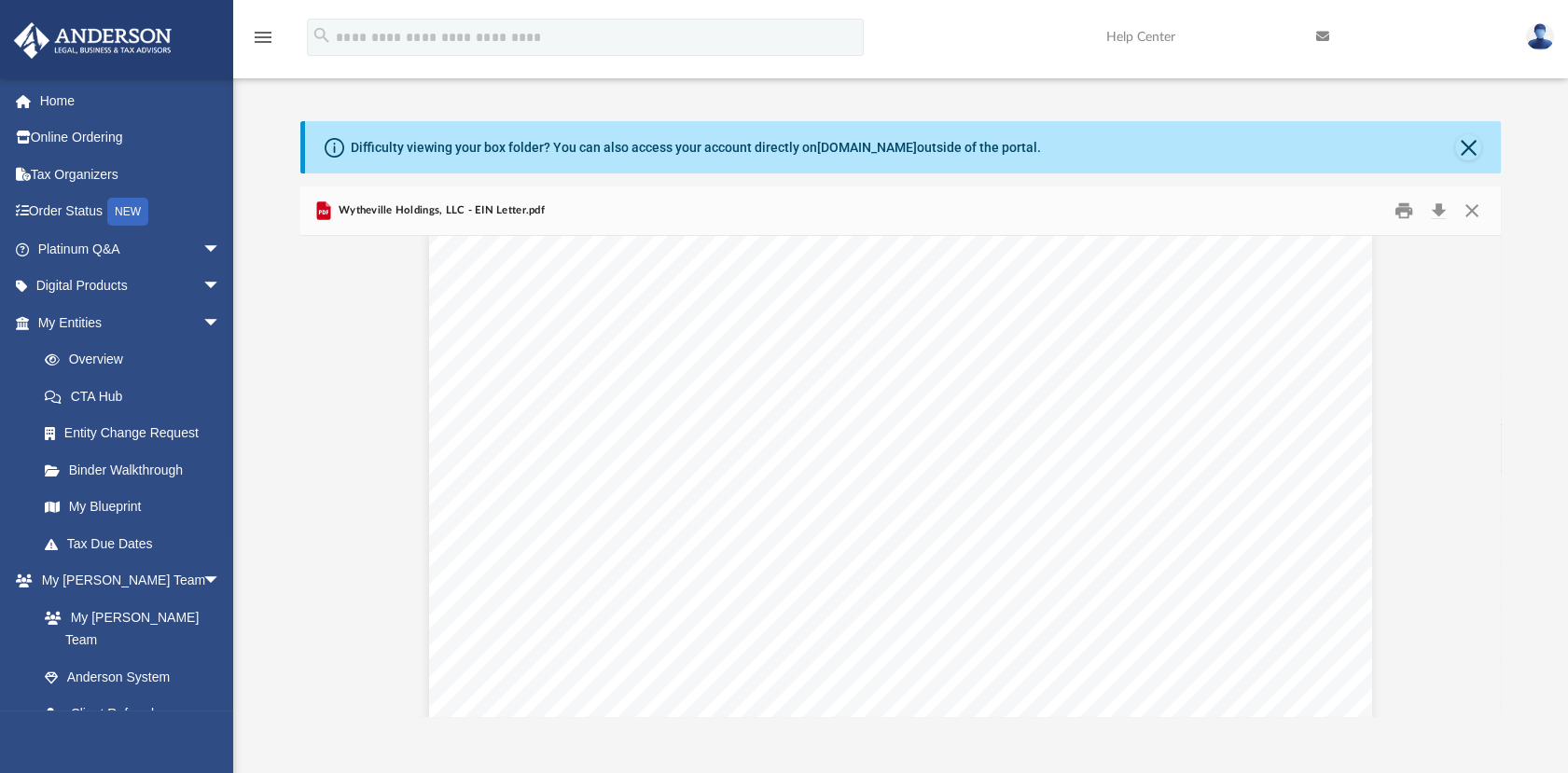
scroll to position [0, 0]
click at [1474, 207] on button "Close" at bounding box center [1472, 210] width 33 height 28
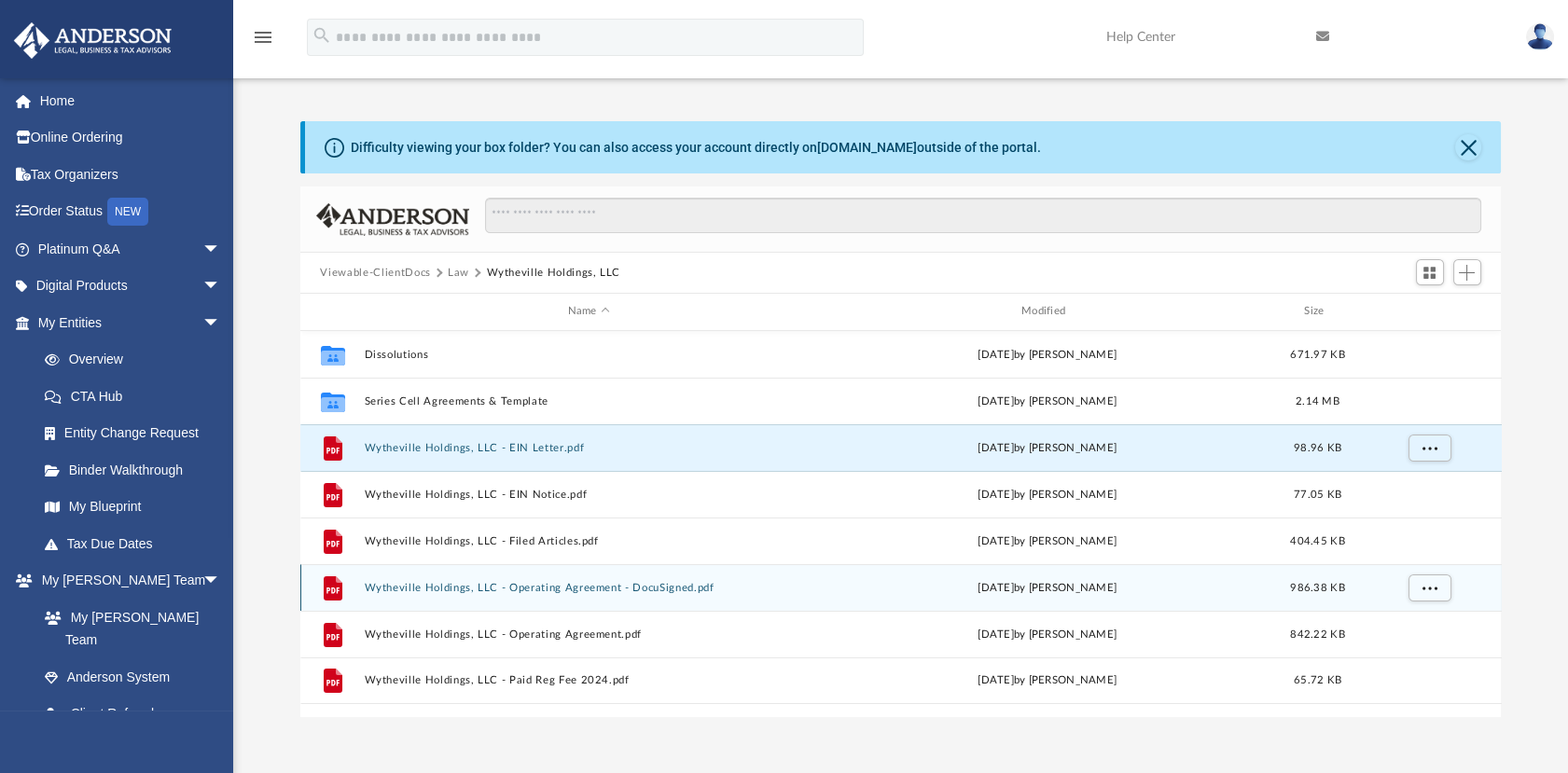
click at [953, 585] on div "[DATE] by [PERSON_NAME]" at bounding box center [1047, 587] width 450 height 17
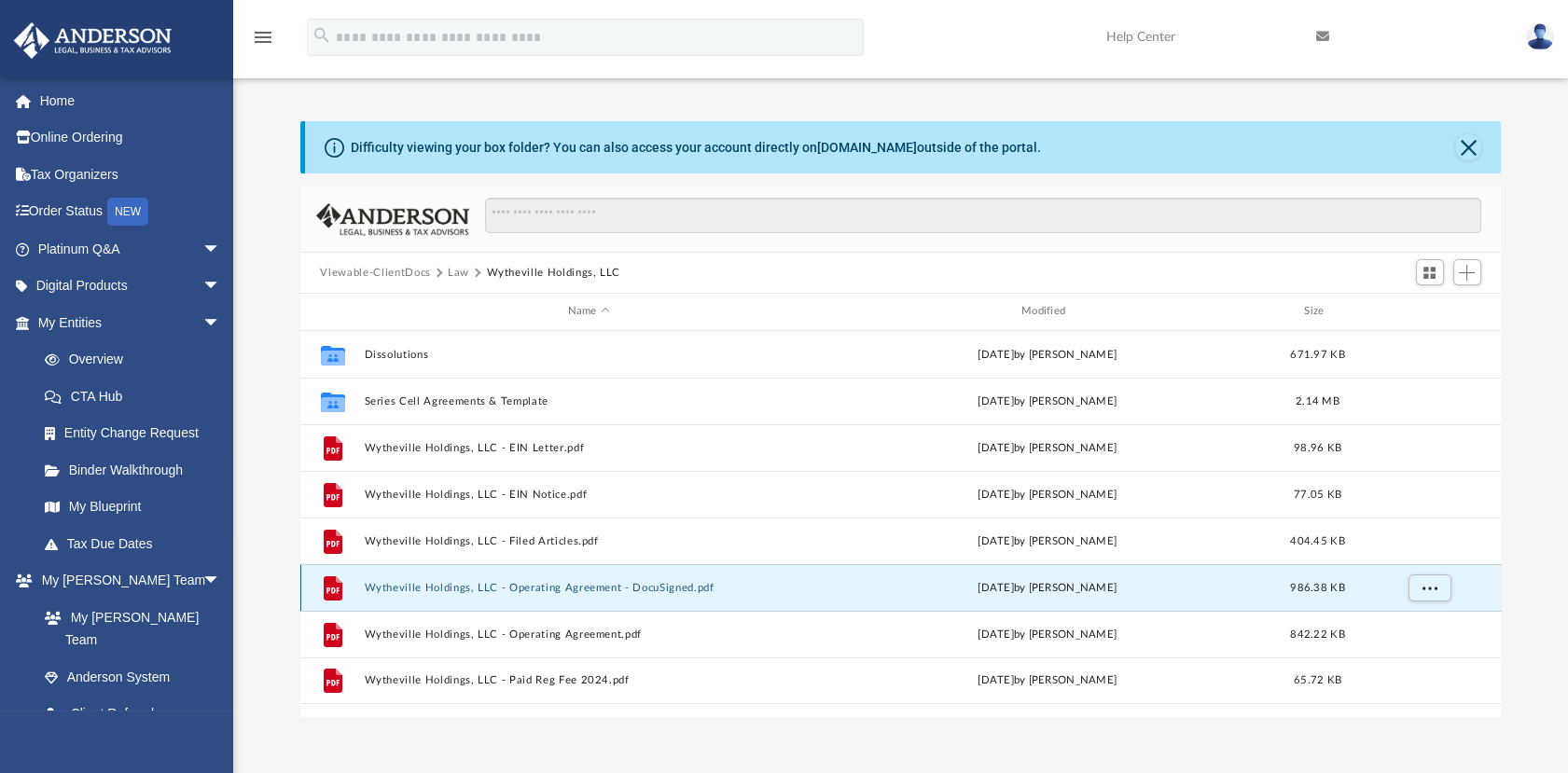
click at [684, 589] on button "Wytheville Holdings, LLC - Operating Agreement - DocuSigned.pdf" at bounding box center [588, 588] width 450 height 12
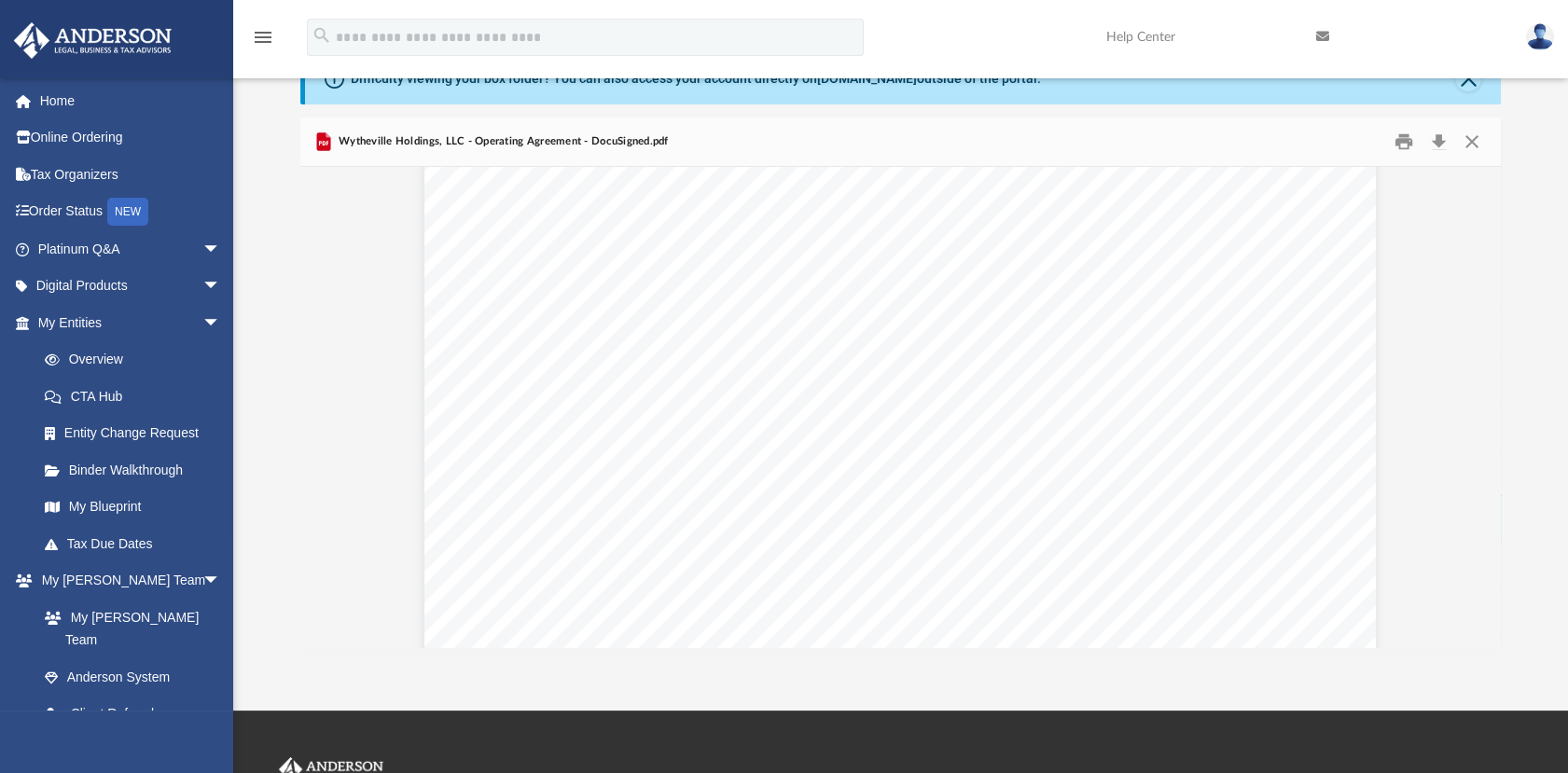
scroll to position [1729, 0]
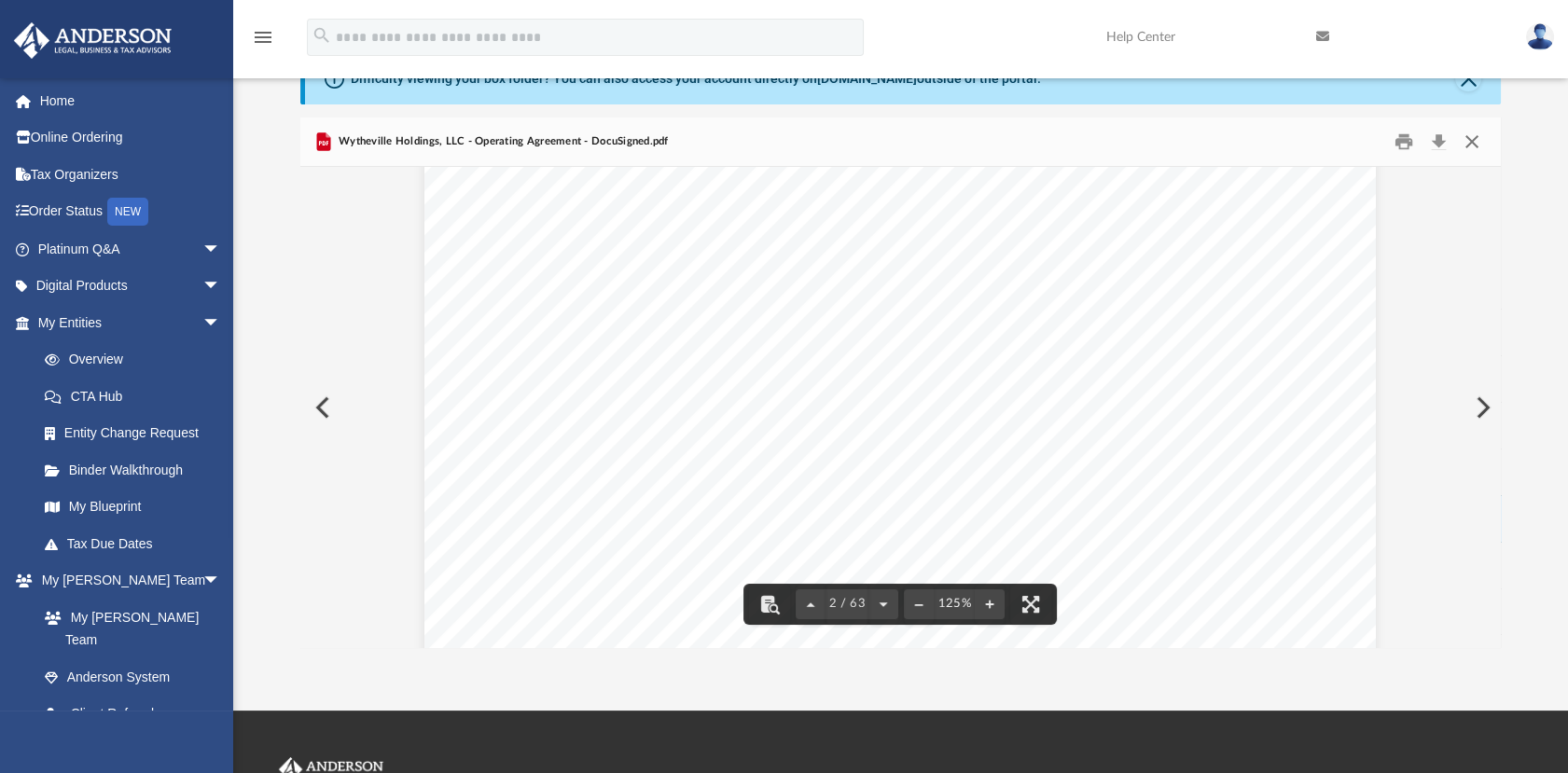
click at [1470, 136] on button "Close" at bounding box center [1472, 141] width 33 height 28
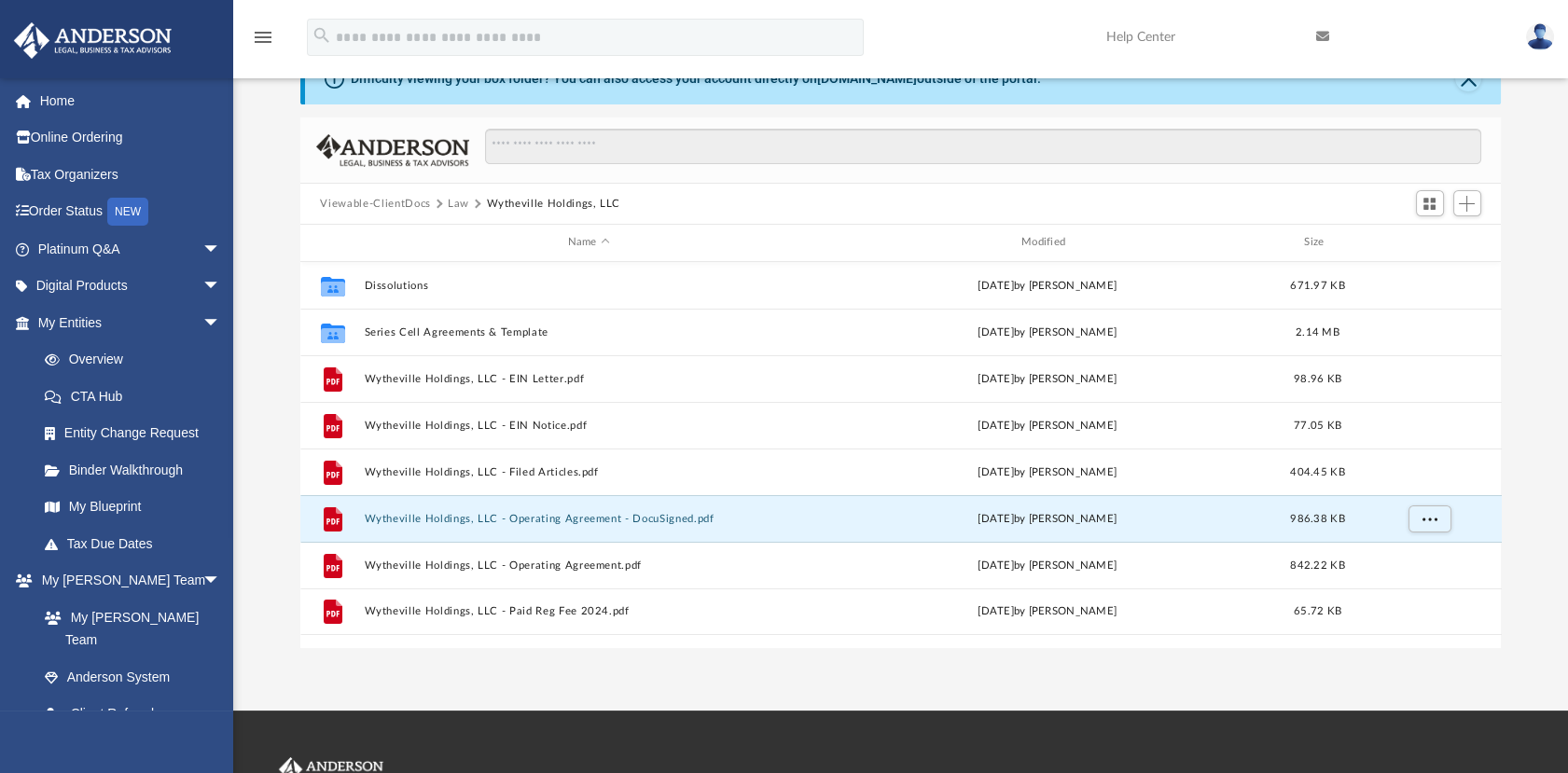
click at [1529, 34] on img at bounding box center [1540, 37] width 27 height 28
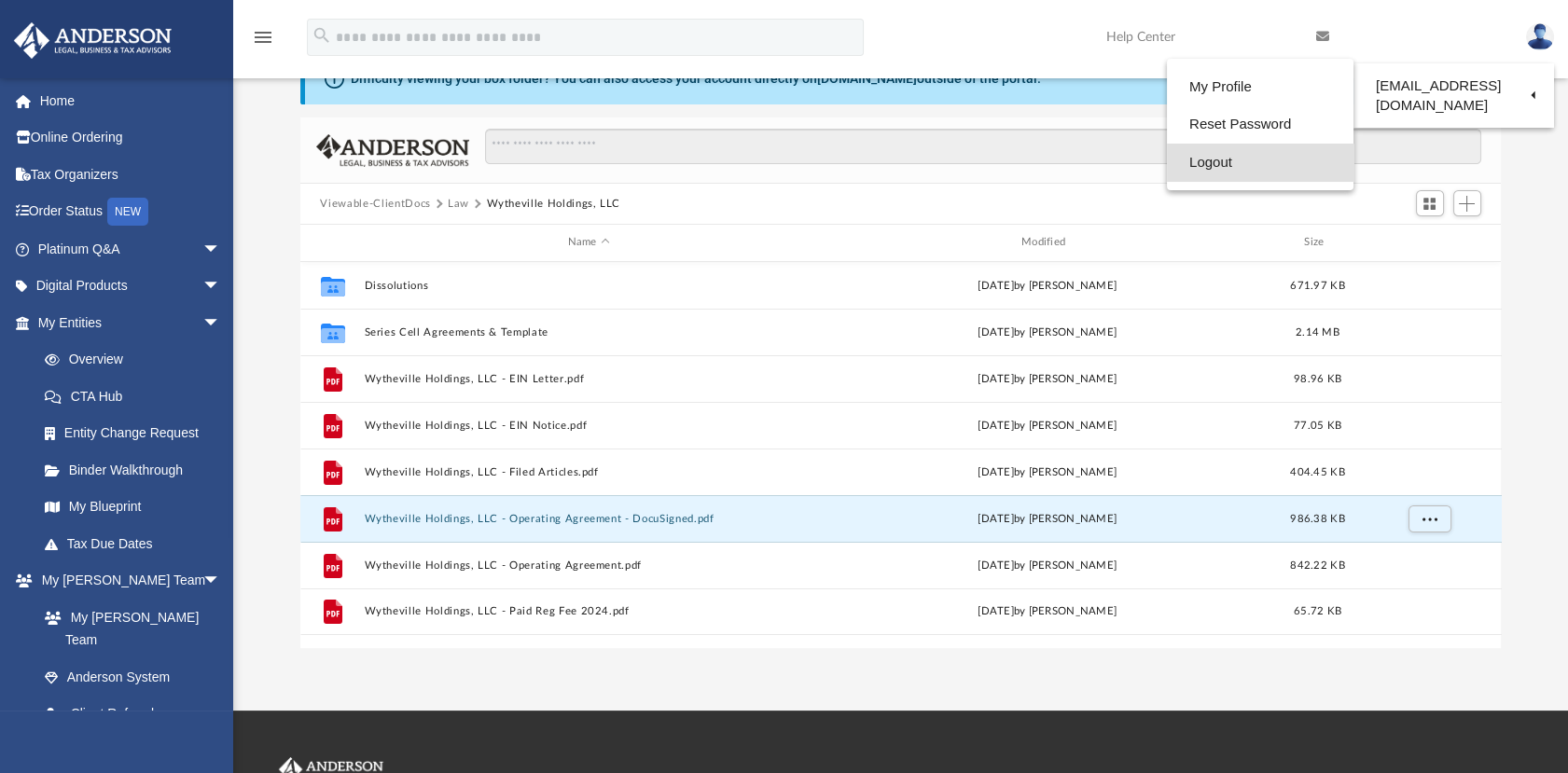
click at [1298, 165] on link "Logout" at bounding box center [1260, 162] width 187 height 38
